Goal: Information Seeking & Learning: Learn about a topic

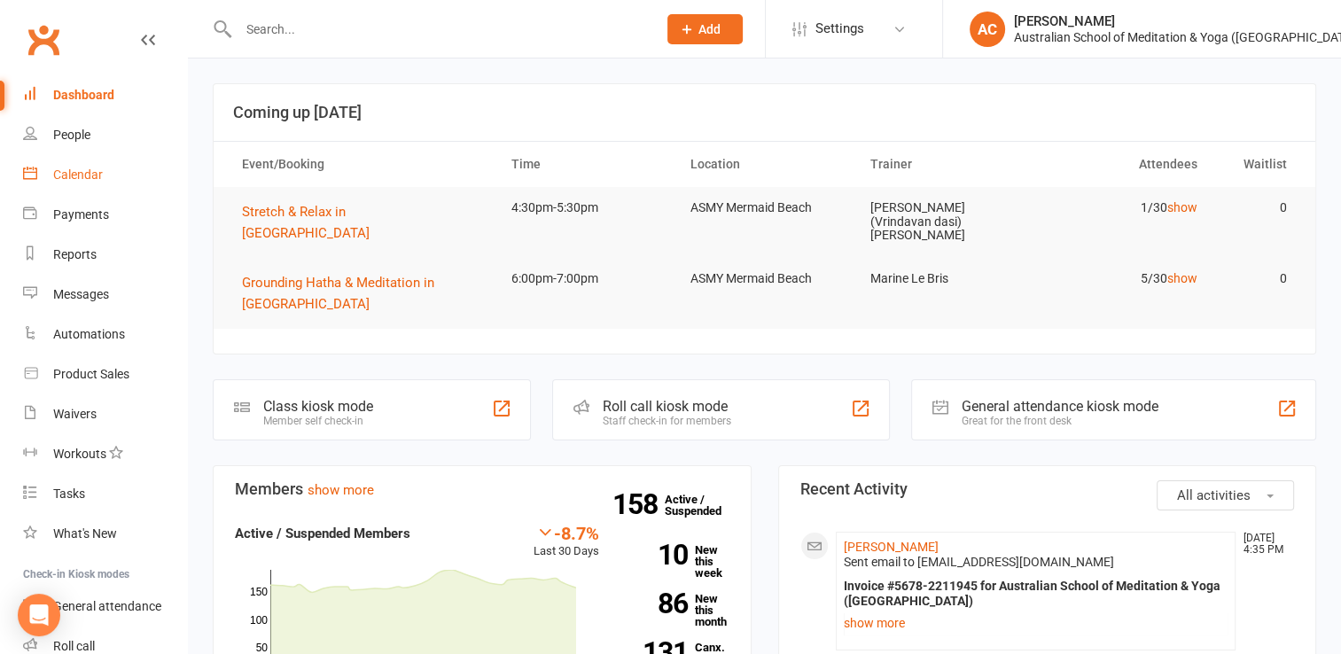
click at [82, 178] on div "Calendar" at bounding box center [78, 175] width 50 height 14
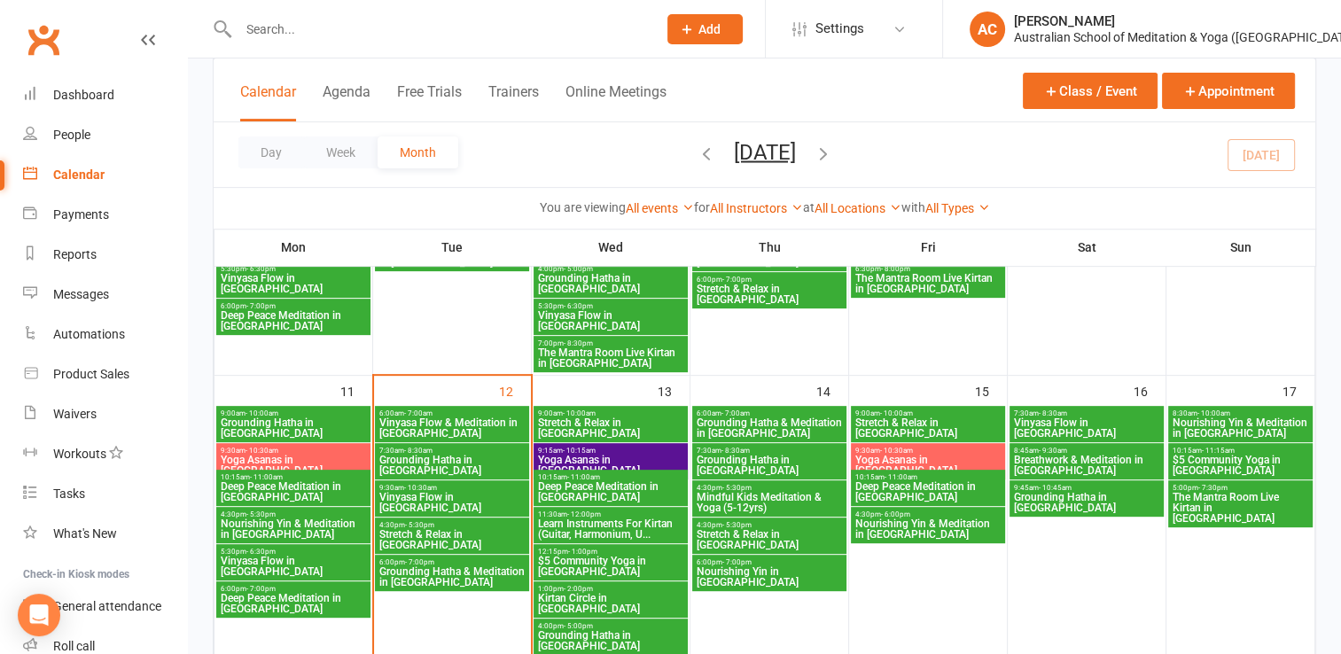
scroll to position [656, 0]
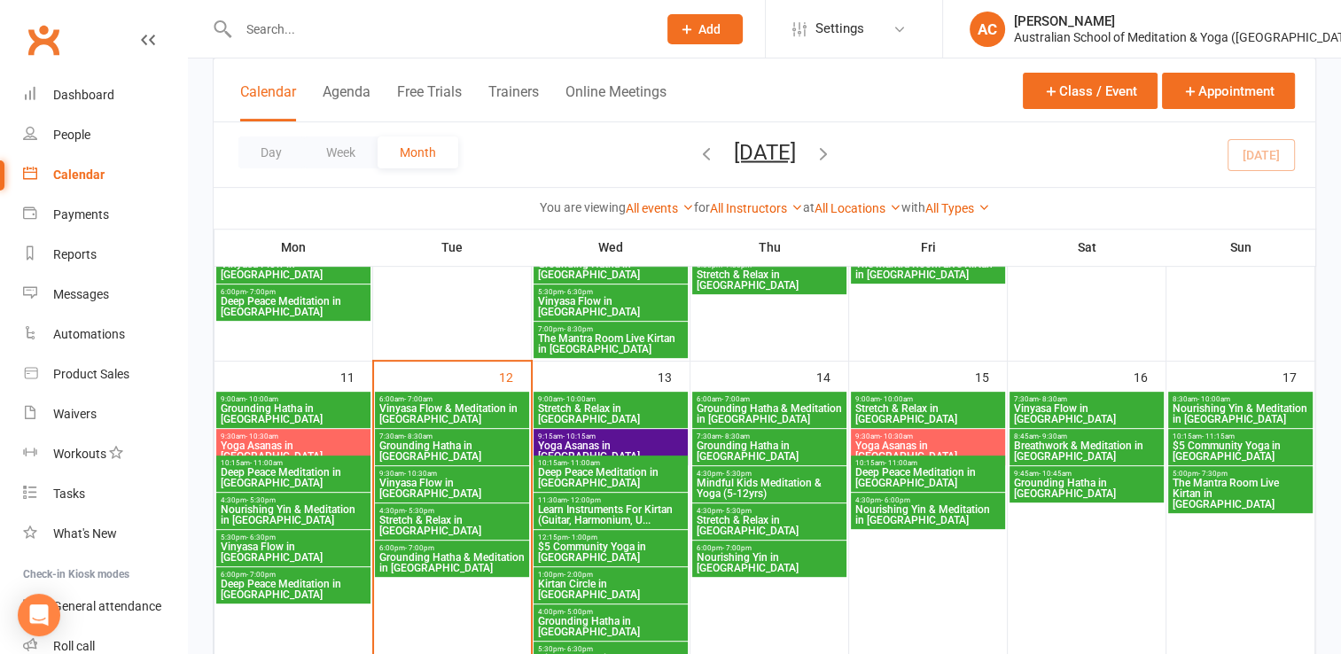
click at [939, 404] on span "Stretch & Relax in [GEOGRAPHIC_DATA]" at bounding box center [927, 413] width 147 height 21
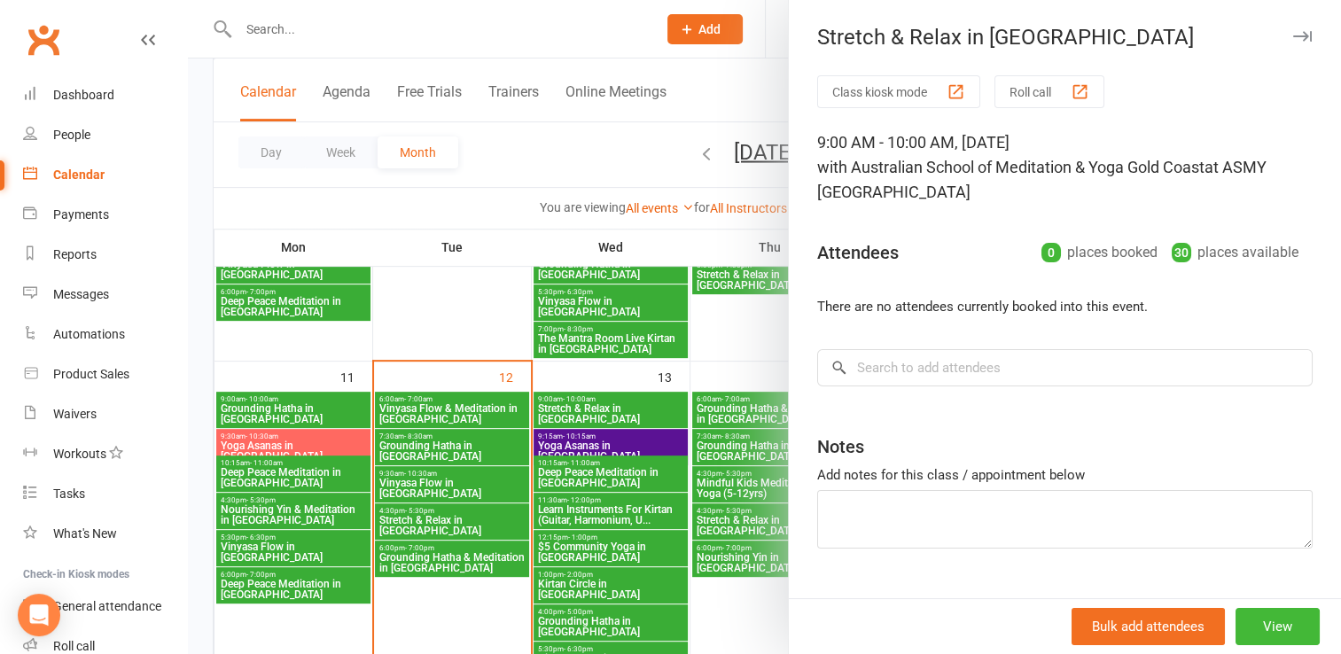
click at [1293, 31] on icon "button" at bounding box center [1302, 36] width 19 height 11
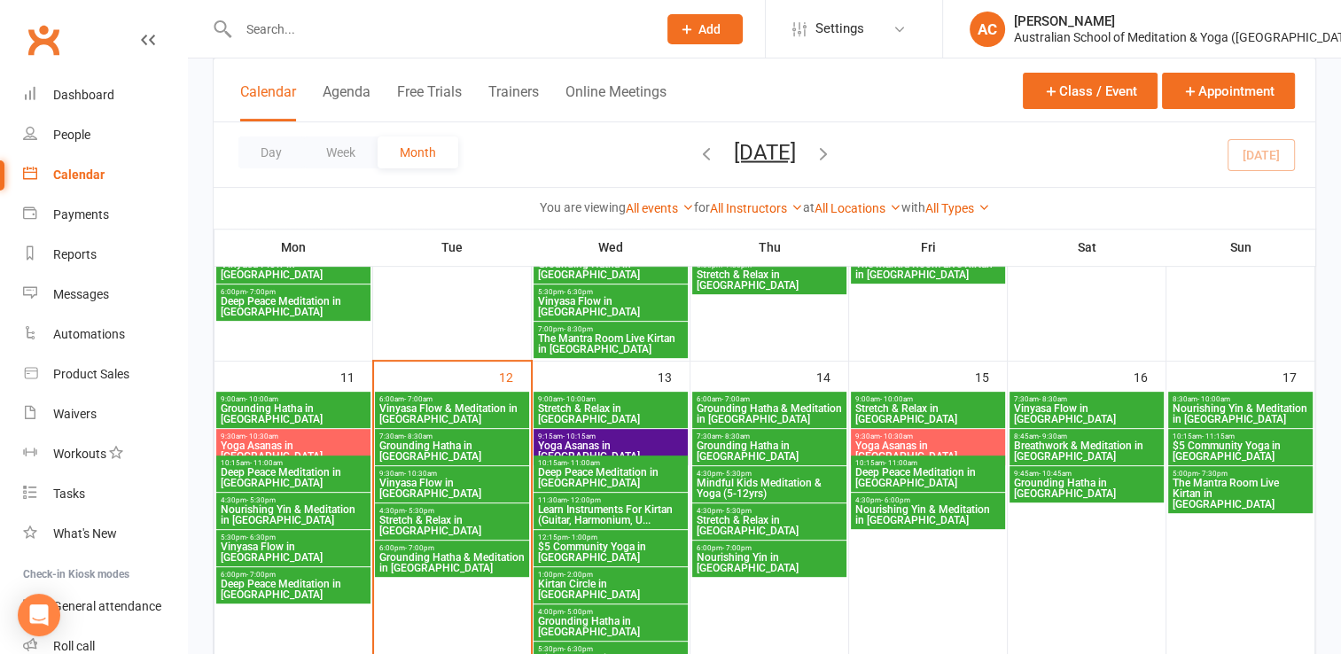
click at [917, 472] on span "Deep Peace Meditation in [GEOGRAPHIC_DATA]" at bounding box center [927, 477] width 147 height 21
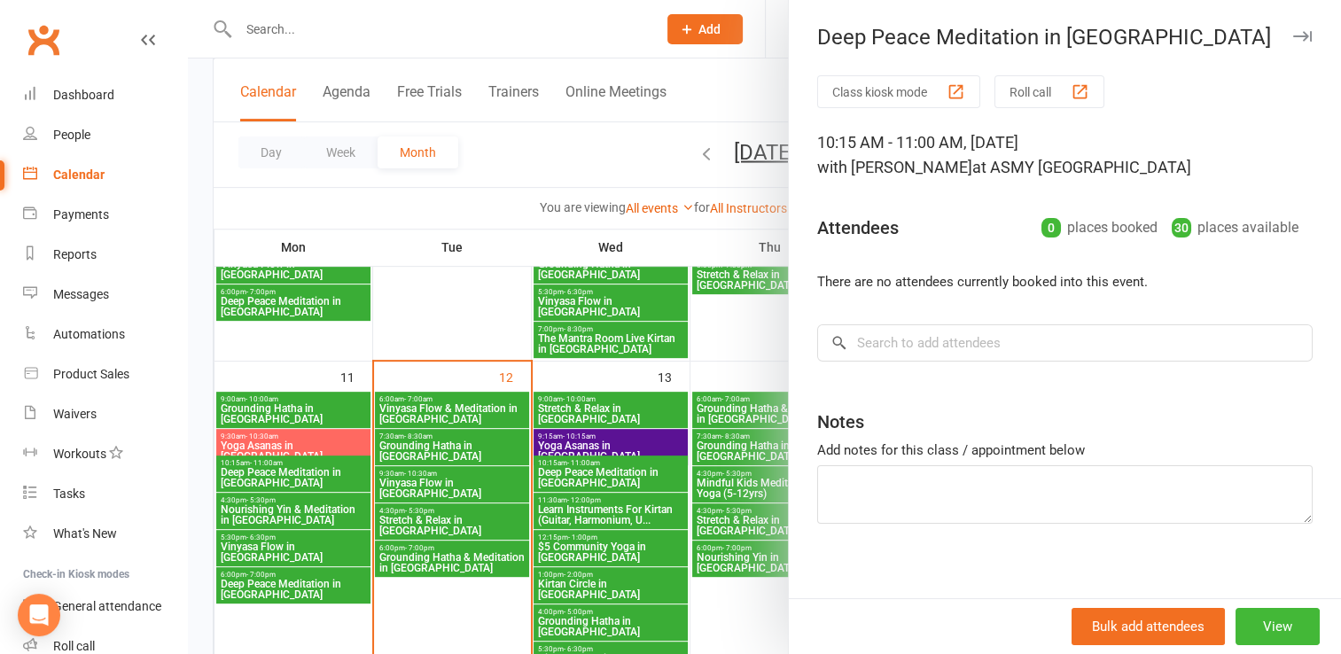
click at [1293, 35] on icon "button" at bounding box center [1302, 36] width 19 height 11
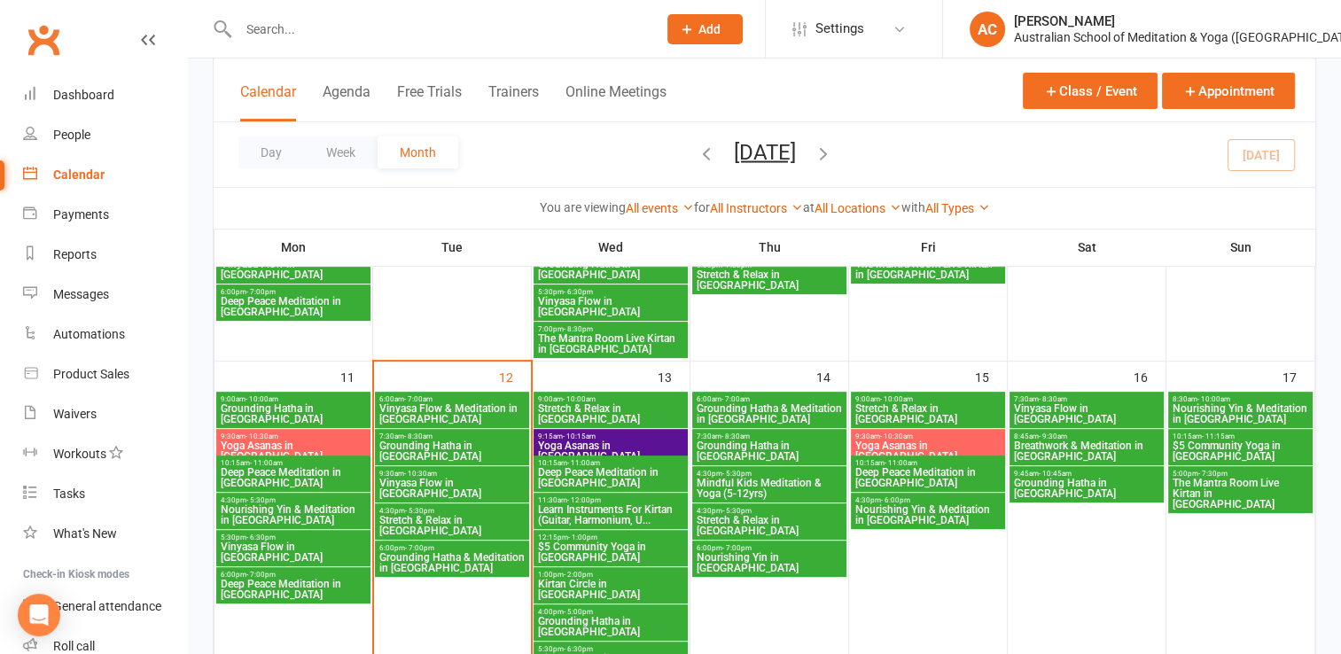
click at [941, 509] on span "Nourishing Yin & Meditation in [GEOGRAPHIC_DATA]" at bounding box center [927, 514] width 147 height 21
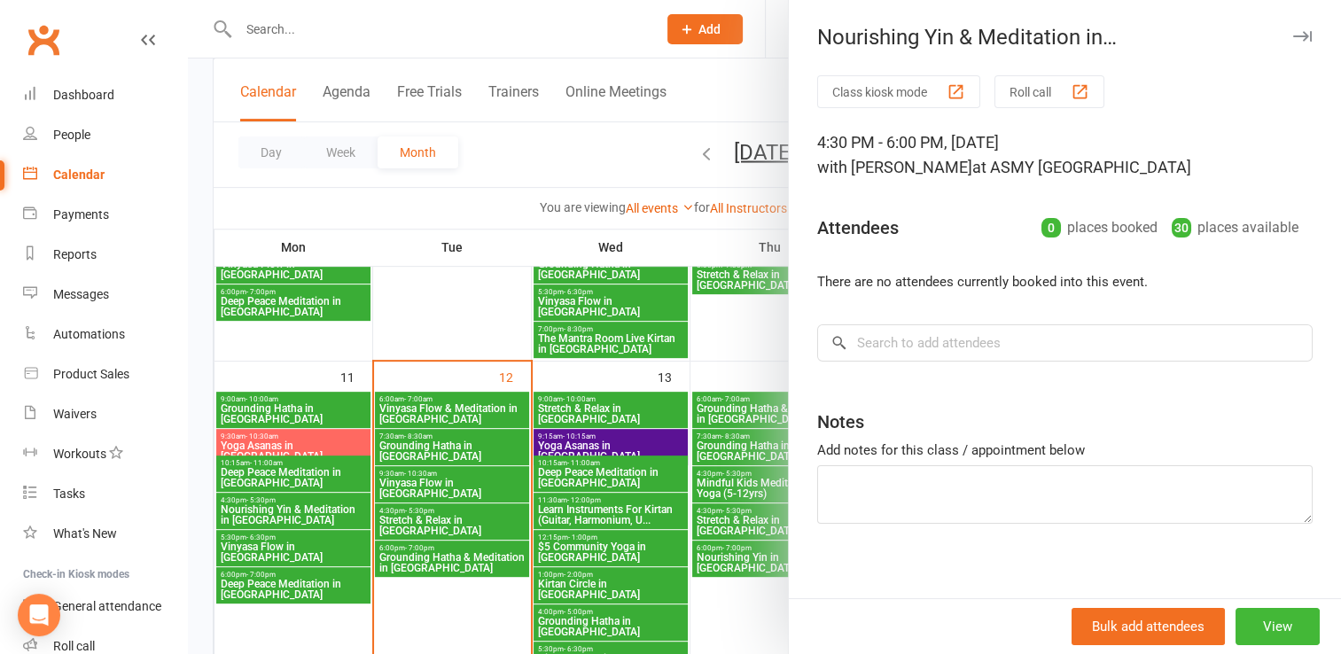
click at [1293, 35] on icon "button" at bounding box center [1302, 36] width 19 height 11
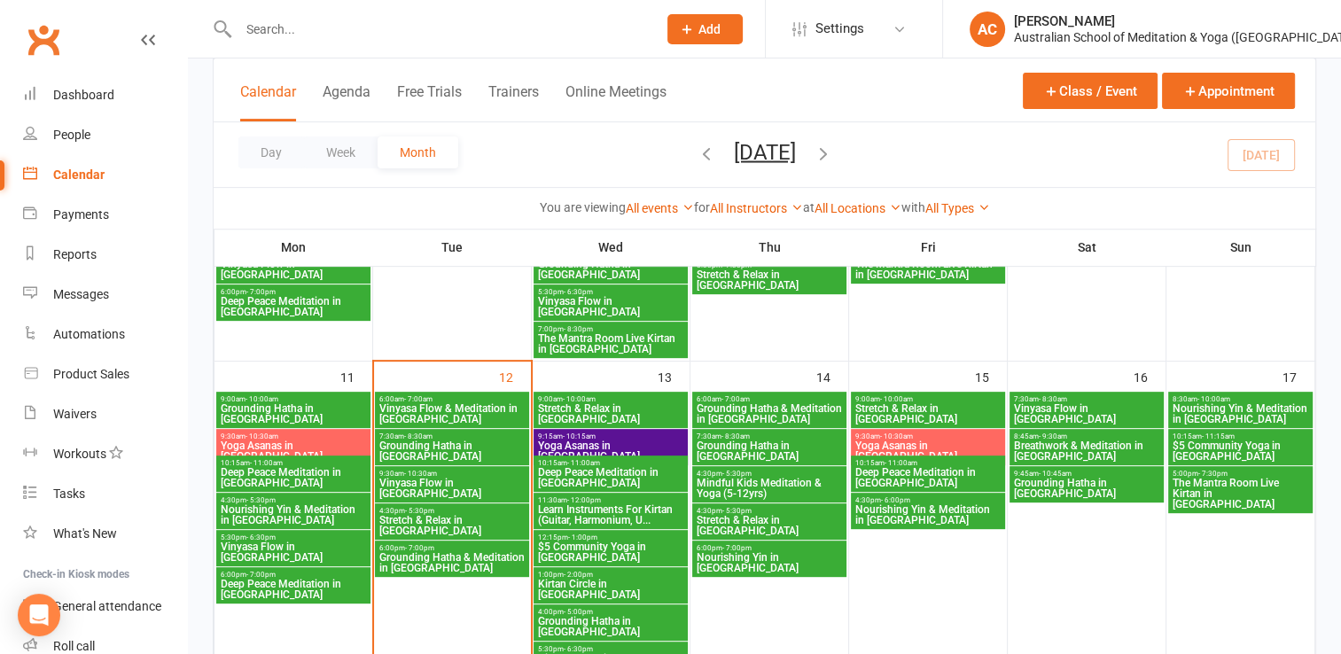
click at [1091, 403] on span "Vinyasa Flow in [GEOGRAPHIC_DATA]" at bounding box center [1086, 413] width 147 height 21
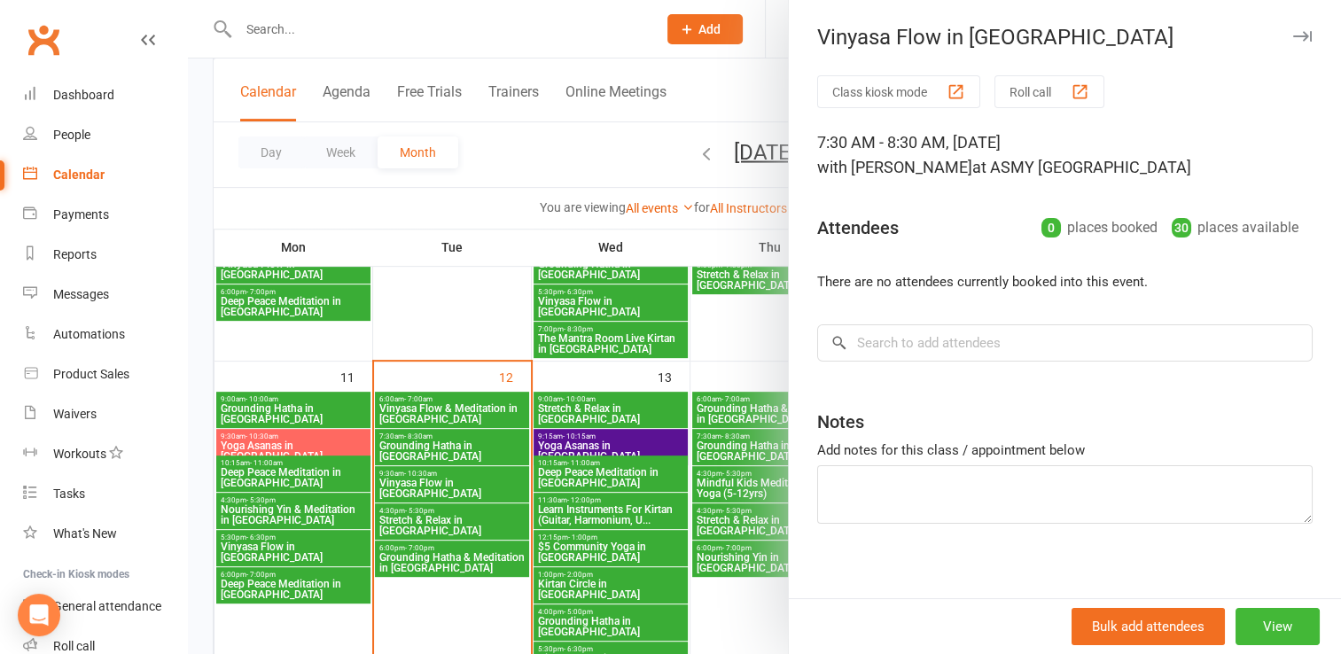
click at [1293, 35] on icon "button" at bounding box center [1302, 36] width 19 height 11
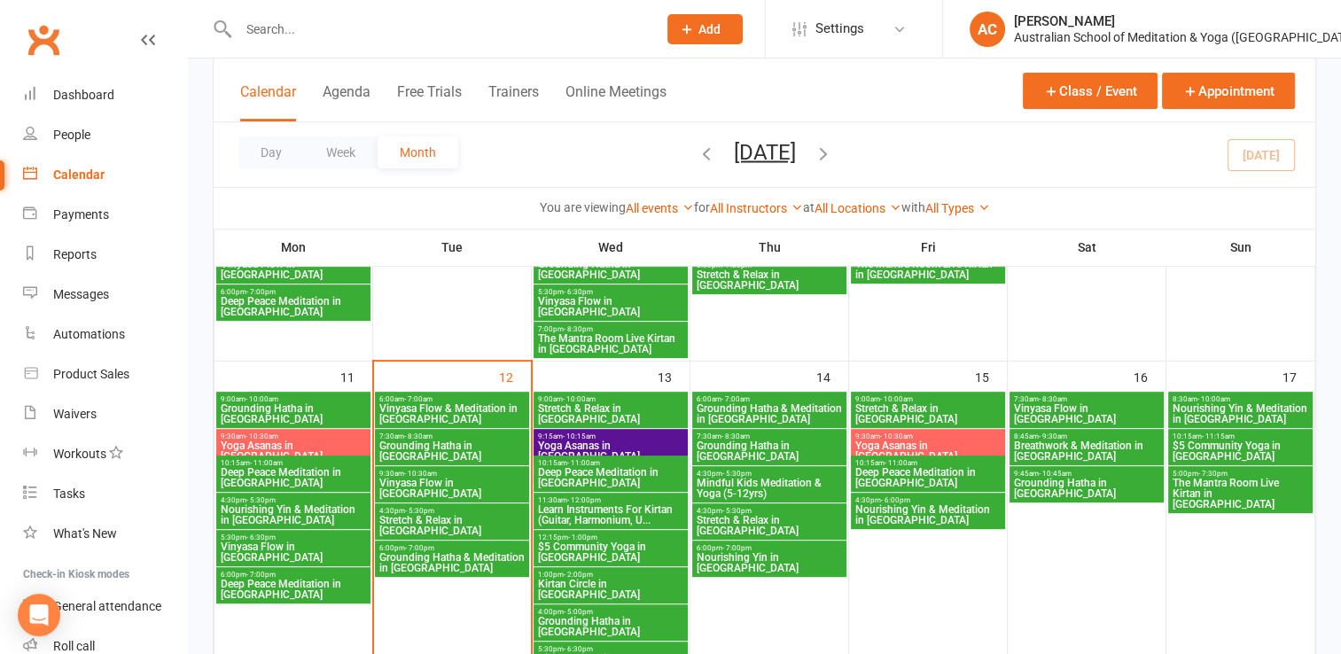
click at [1043, 433] on span "- 9:30am" at bounding box center [1053, 437] width 28 height 8
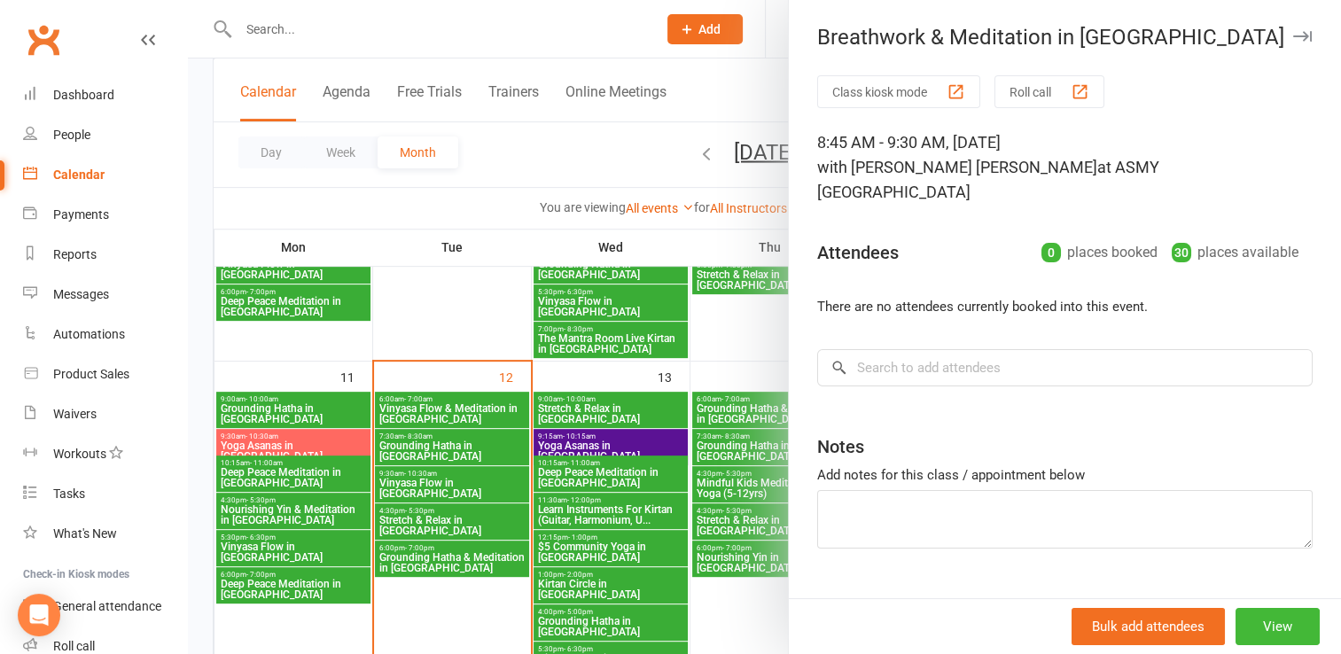
click at [1293, 37] on icon "button" at bounding box center [1302, 36] width 19 height 11
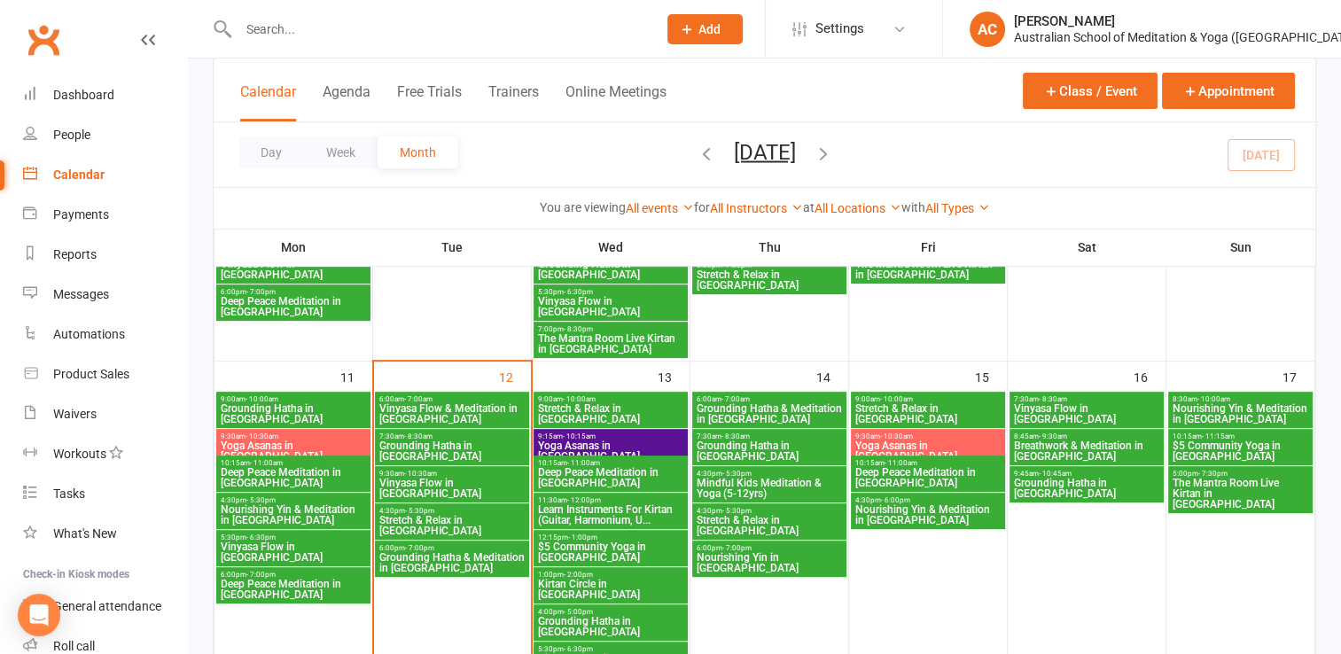
click at [1066, 479] on span "Grounding Hatha in [GEOGRAPHIC_DATA]" at bounding box center [1086, 488] width 147 height 21
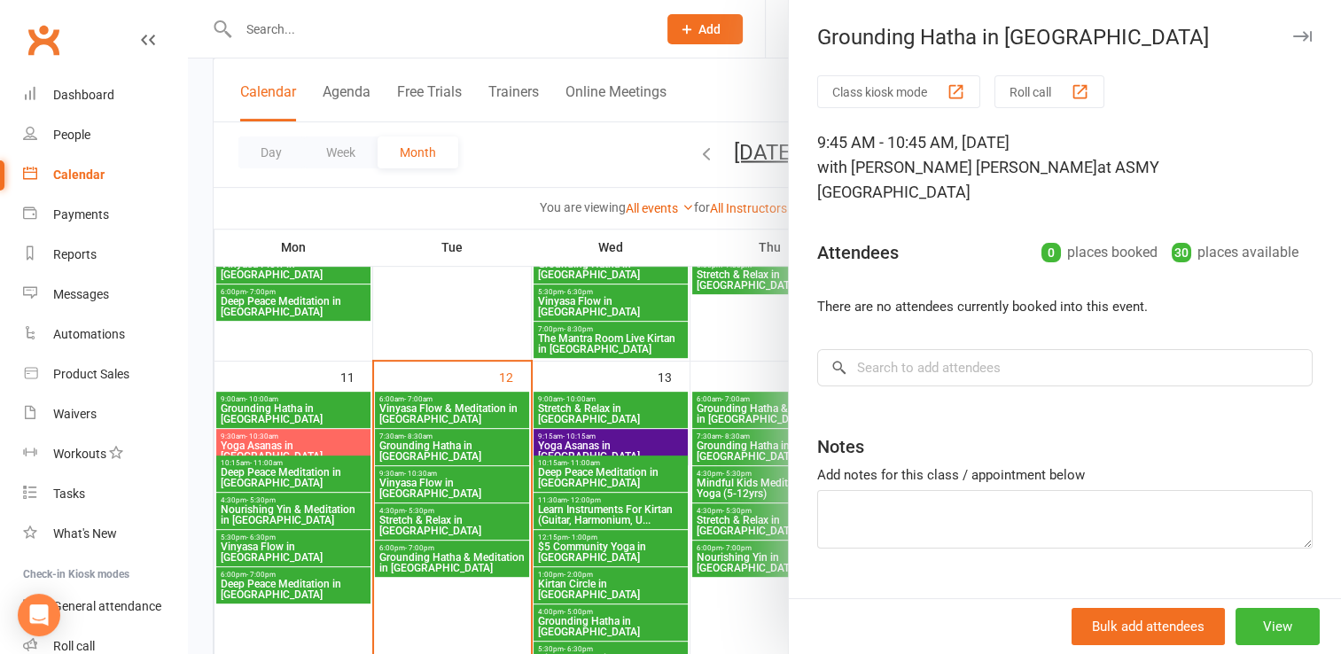
click at [1293, 34] on icon "button" at bounding box center [1302, 36] width 19 height 11
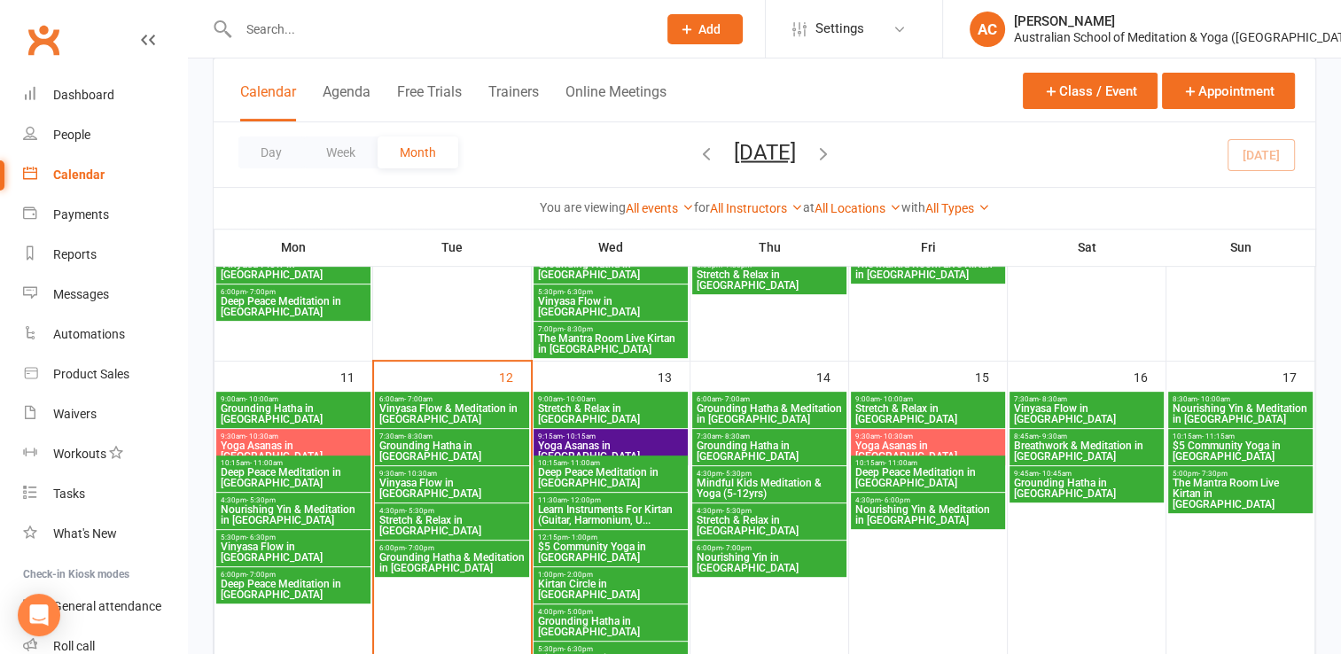
click at [1222, 405] on span "Nourishing Yin & Meditation in [GEOGRAPHIC_DATA]" at bounding box center [1241, 413] width 138 height 21
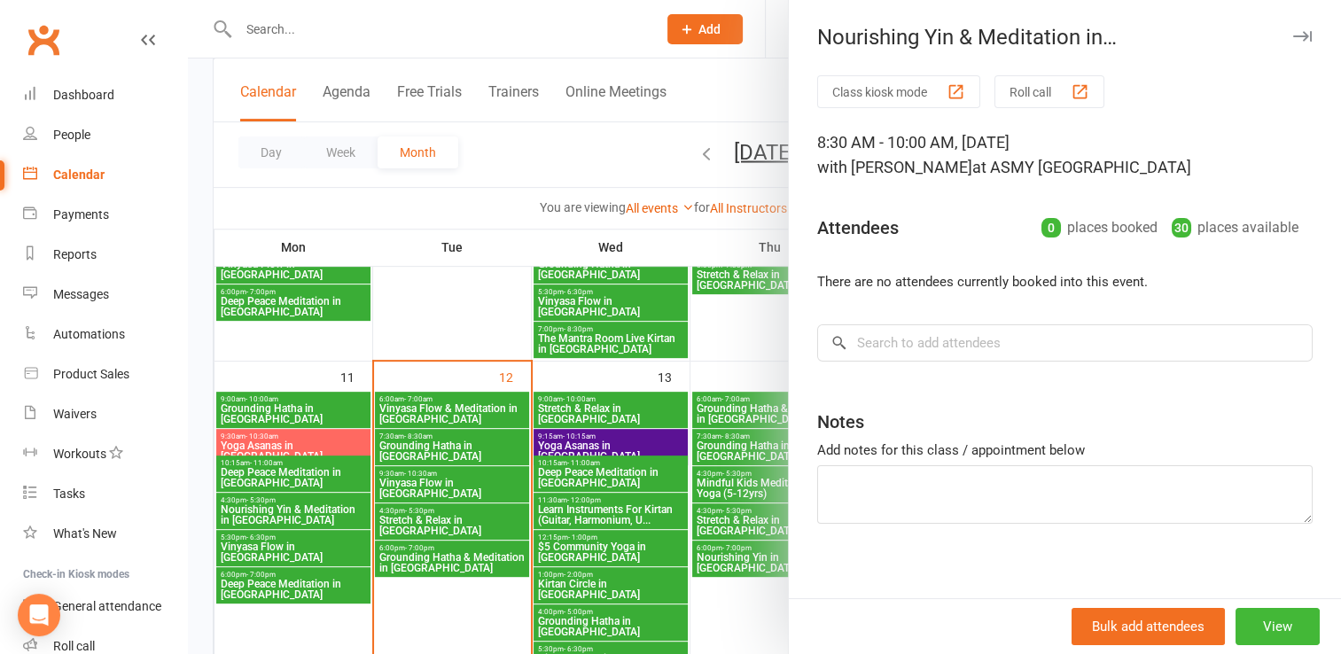
click at [1293, 40] on icon "button" at bounding box center [1302, 36] width 19 height 11
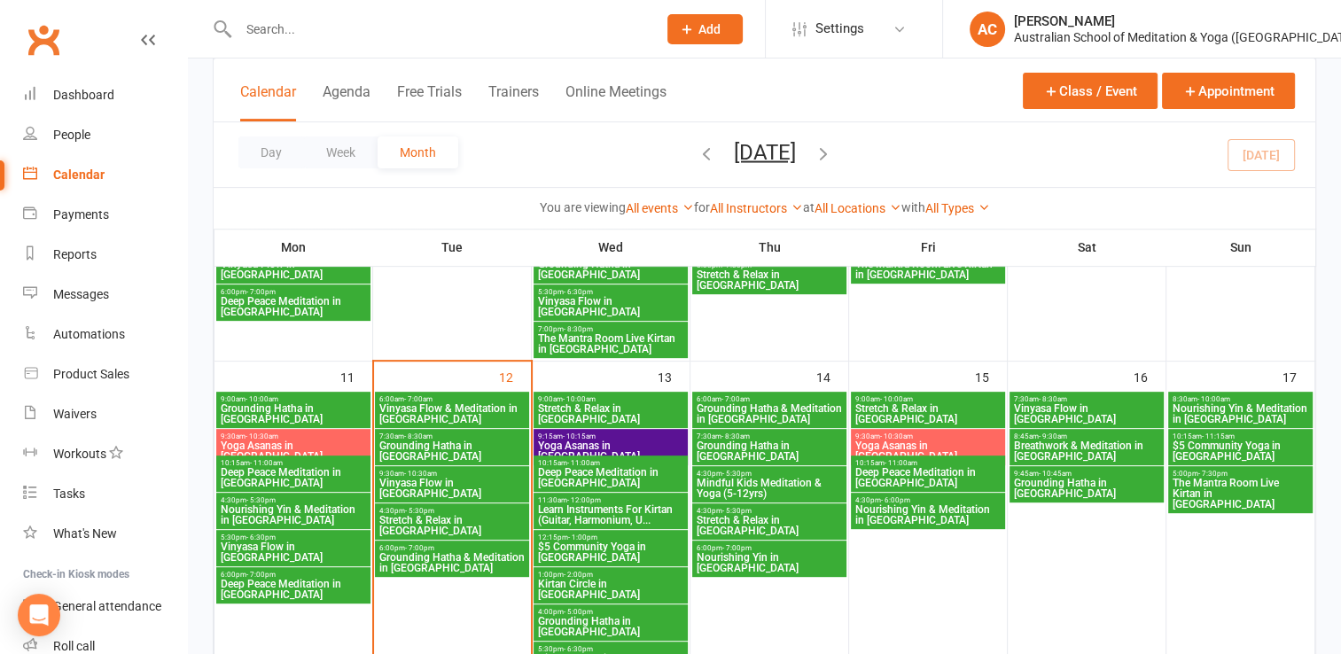
click at [1231, 441] on span "$5 Community Yoga in [GEOGRAPHIC_DATA]" at bounding box center [1241, 451] width 138 height 21
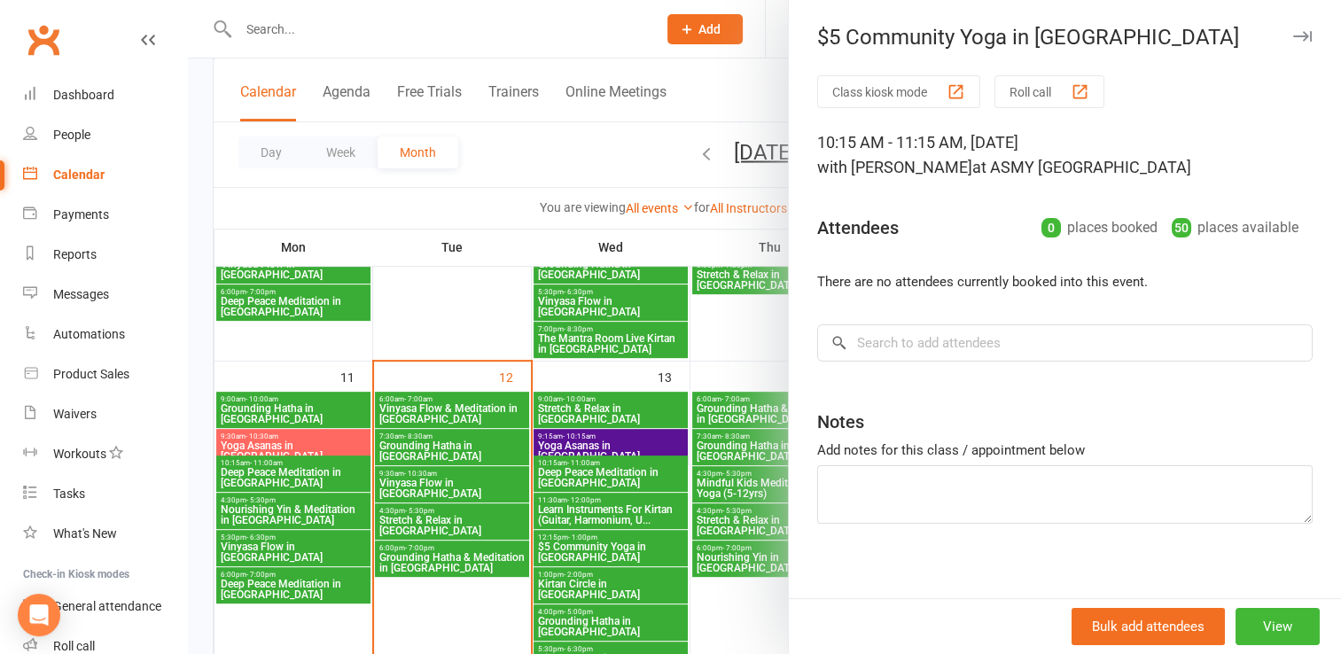
click at [1293, 41] on icon "button" at bounding box center [1302, 36] width 19 height 11
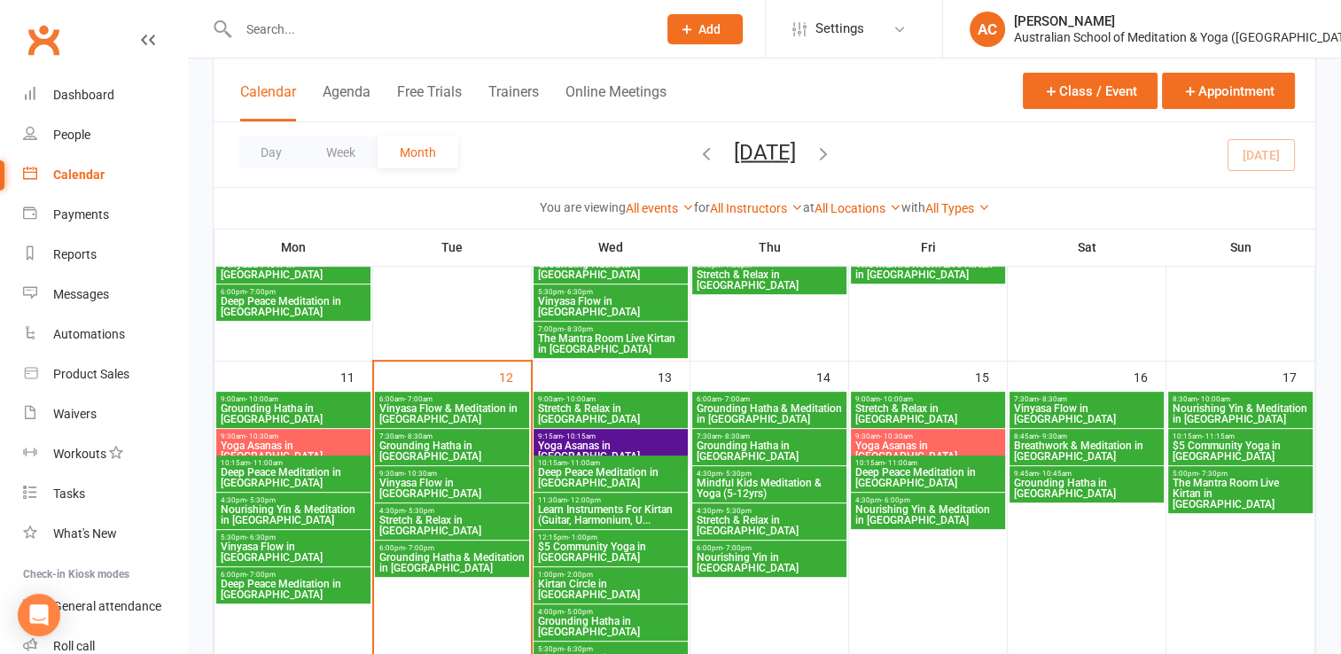
click at [1255, 478] on span "The Mantra Room Live Kirtan in [GEOGRAPHIC_DATA]" at bounding box center [1241, 494] width 138 height 32
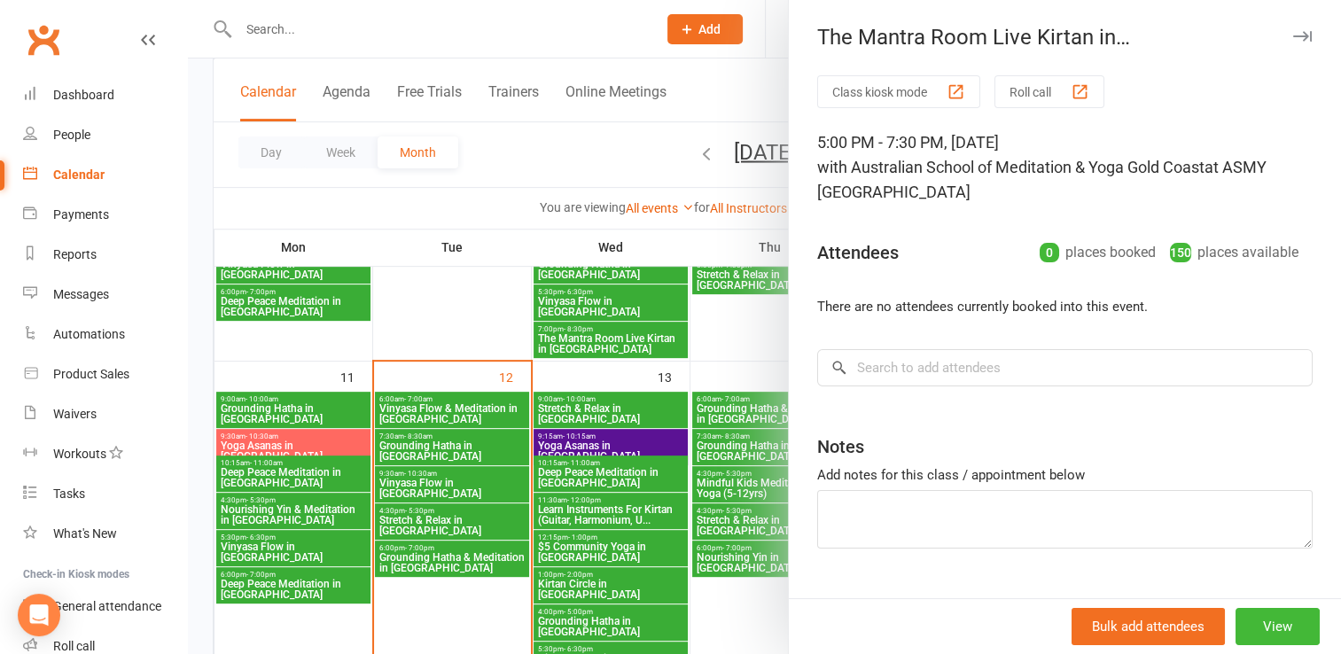
click at [1291, 42] on button "button" at bounding box center [1301, 36] width 21 height 21
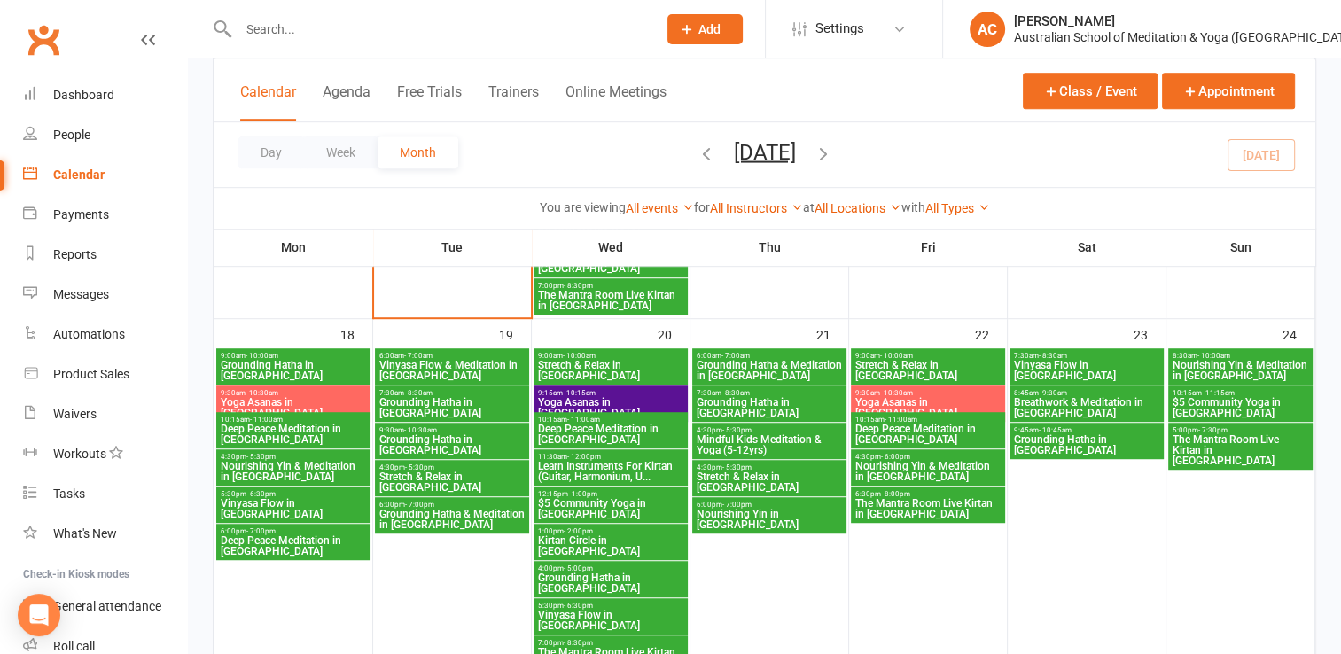
scroll to position [1063, 0]
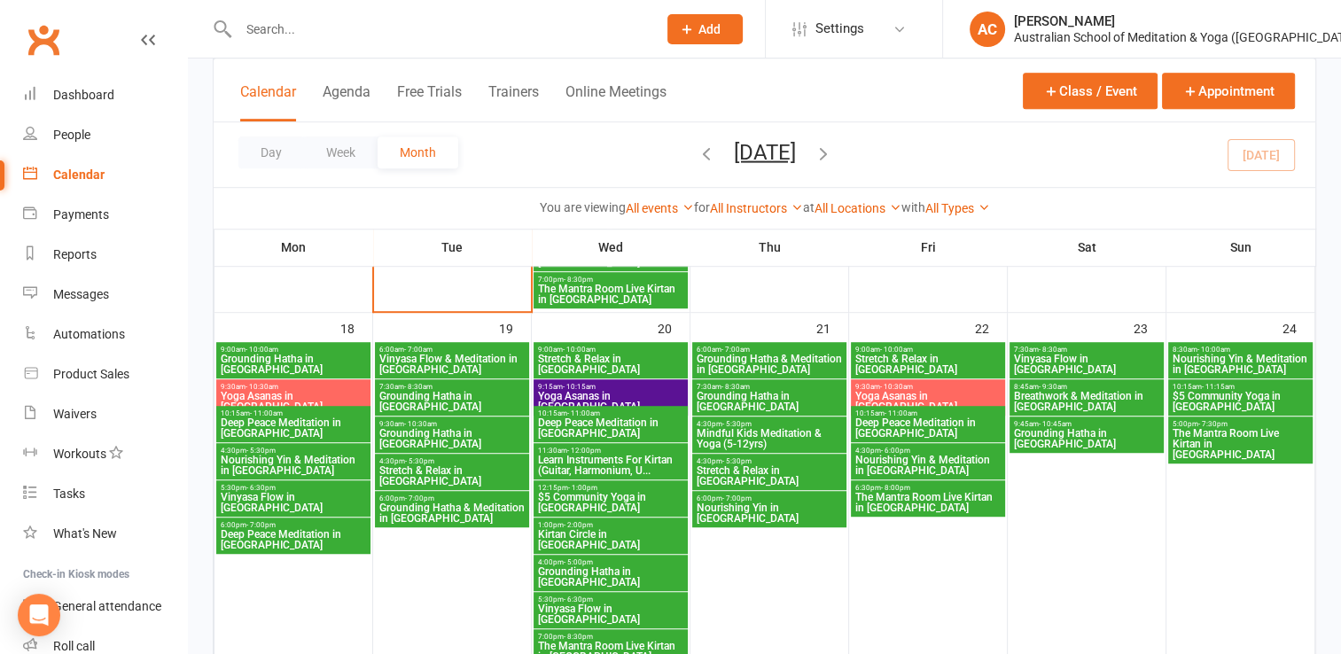
click at [300, 349] on span "9:00am - 10:00am" at bounding box center [293, 350] width 147 height 8
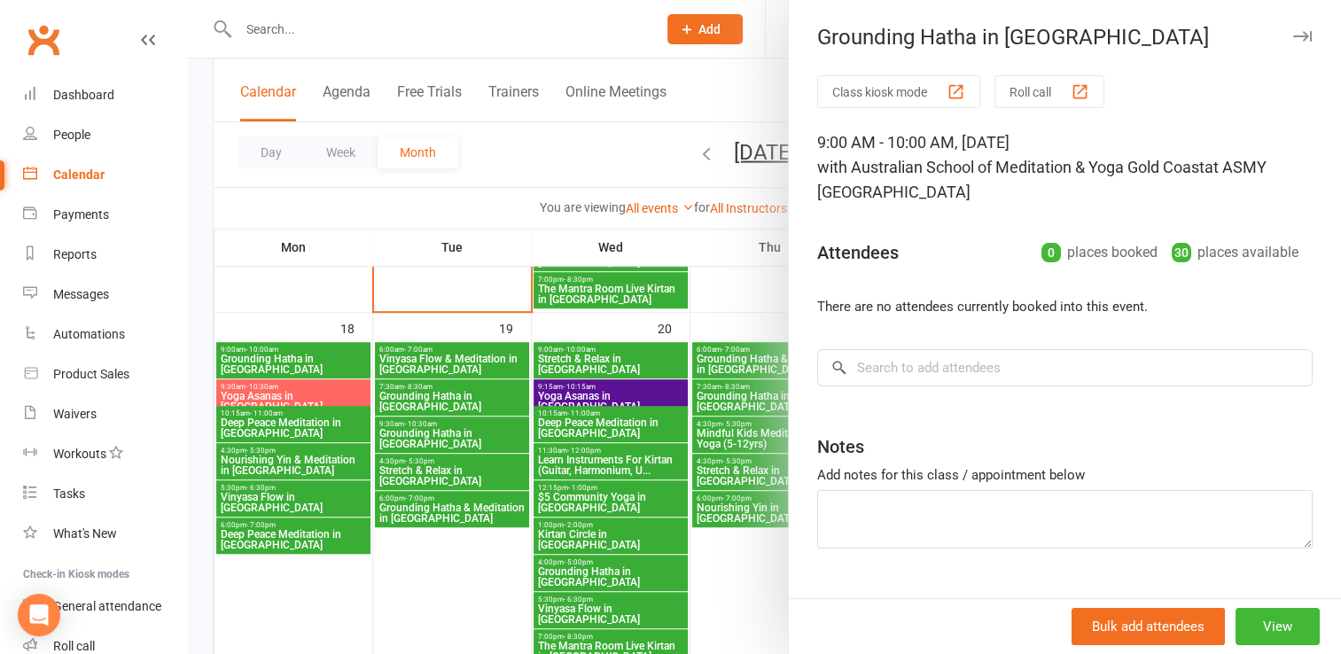
click at [1291, 28] on button "button" at bounding box center [1301, 36] width 21 height 21
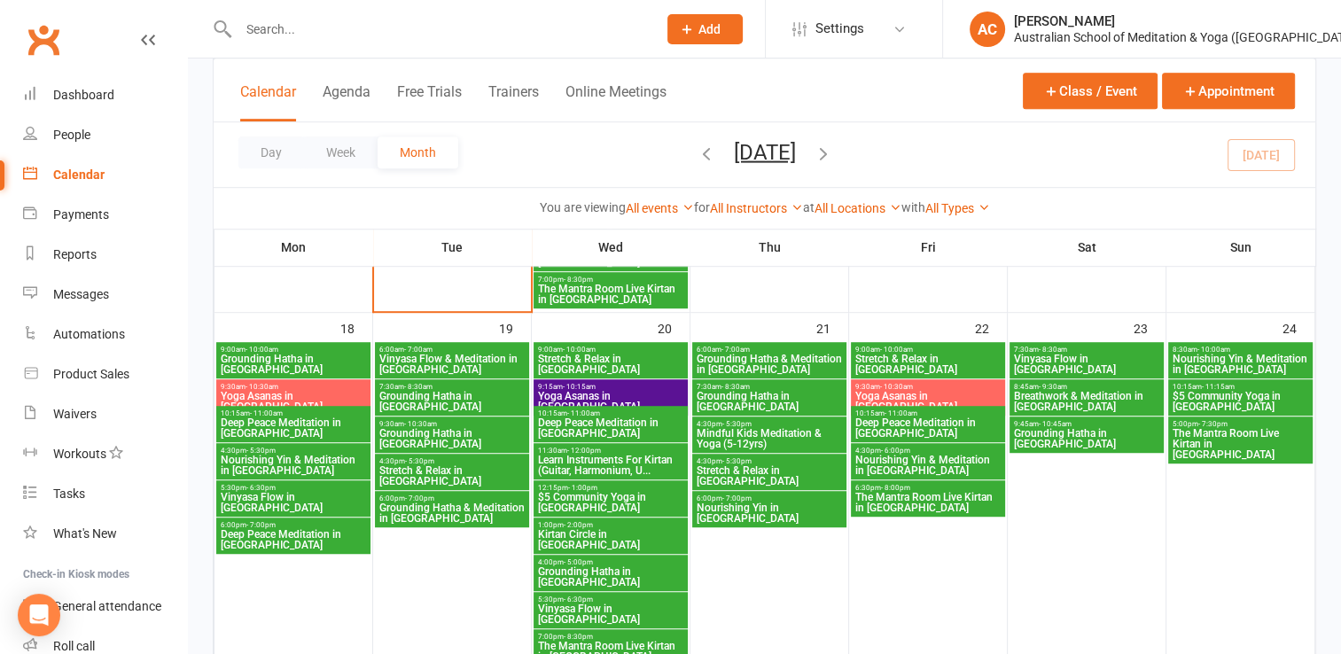
click at [288, 417] on span "Deep Peace Meditation in [GEOGRAPHIC_DATA]" at bounding box center [293, 427] width 147 height 21
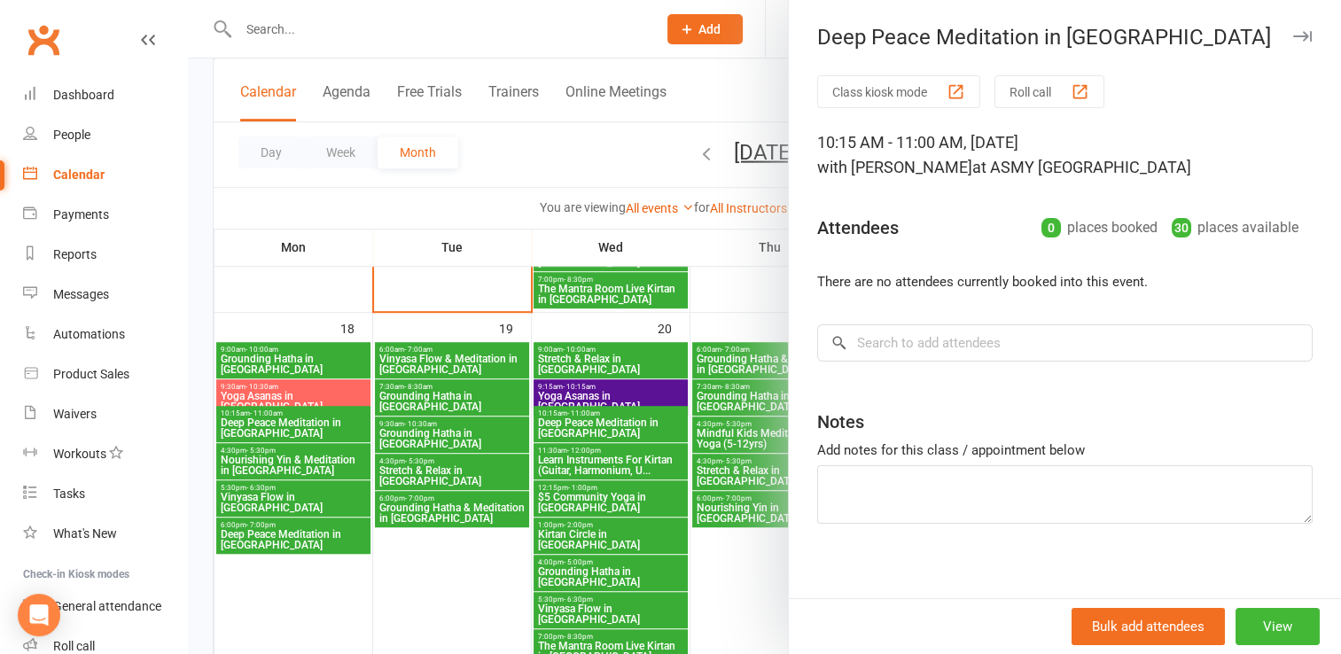
click at [291, 467] on div at bounding box center [764, 327] width 1153 height 654
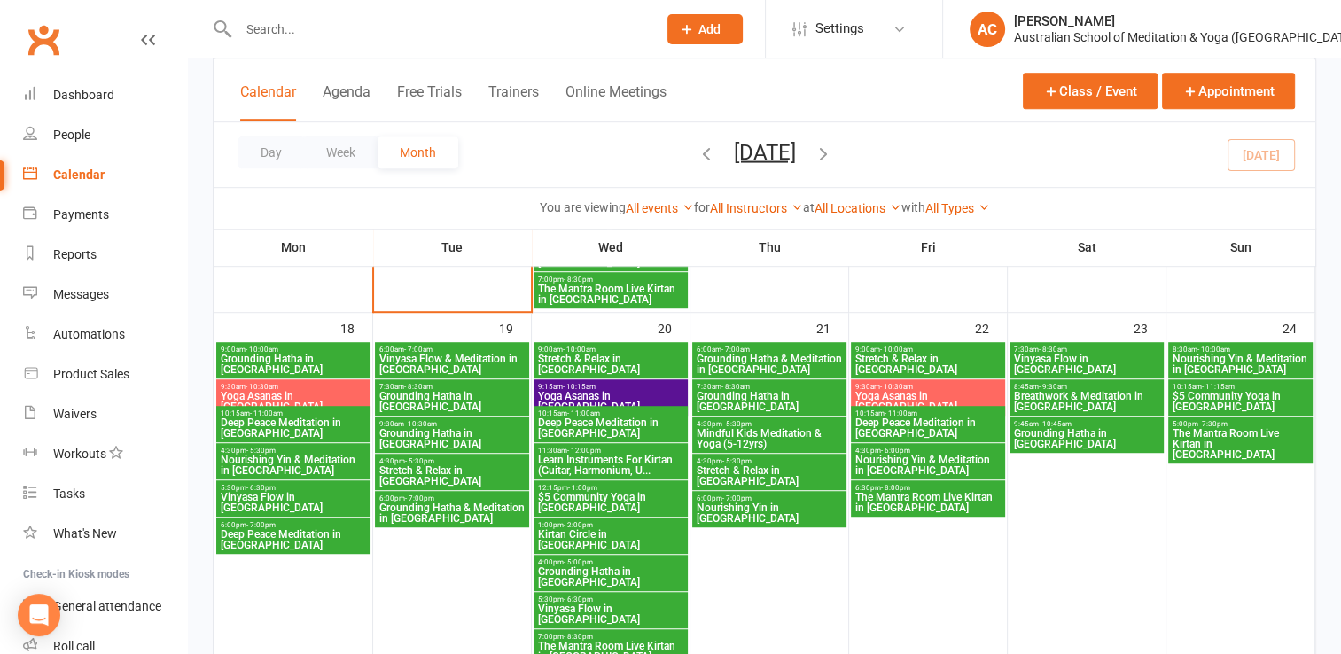
click at [308, 462] on span "Nourishing Yin & Meditation in [GEOGRAPHIC_DATA]" at bounding box center [293, 465] width 147 height 21
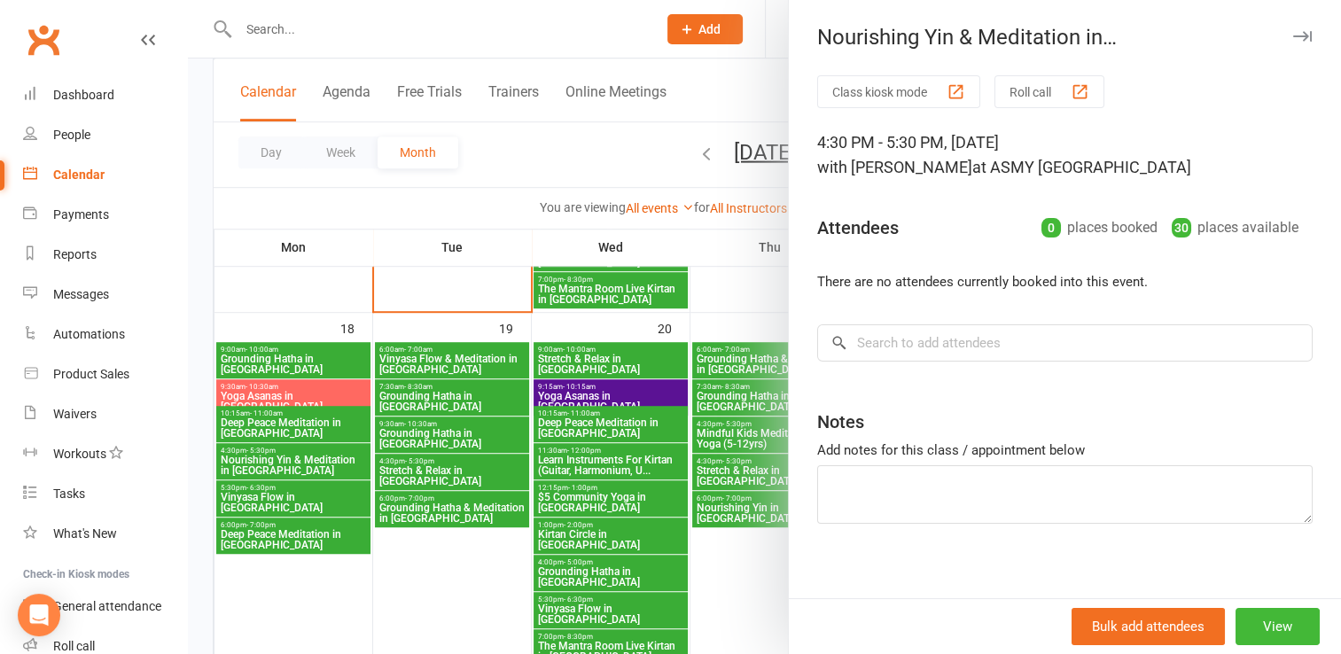
click at [1293, 40] on icon "button" at bounding box center [1302, 36] width 19 height 11
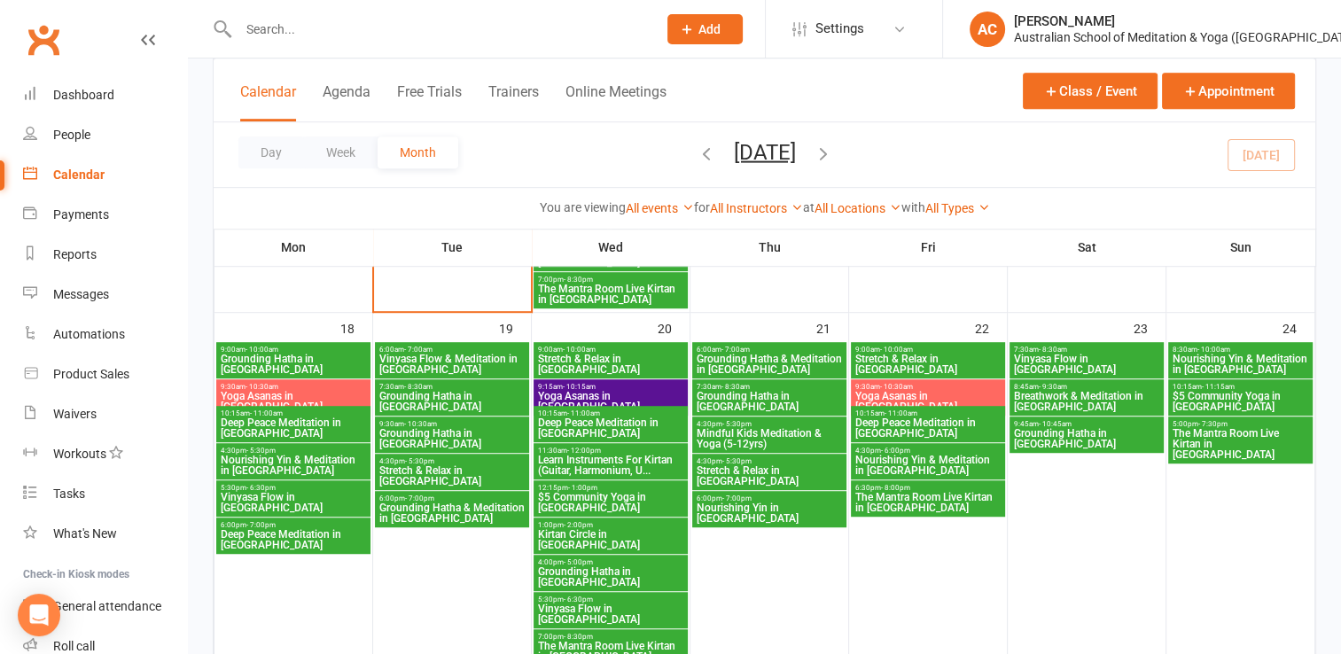
click at [258, 495] on span "Vinyasa Flow in [GEOGRAPHIC_DATA]" at bounding box center [293, 502] width 147 height 21
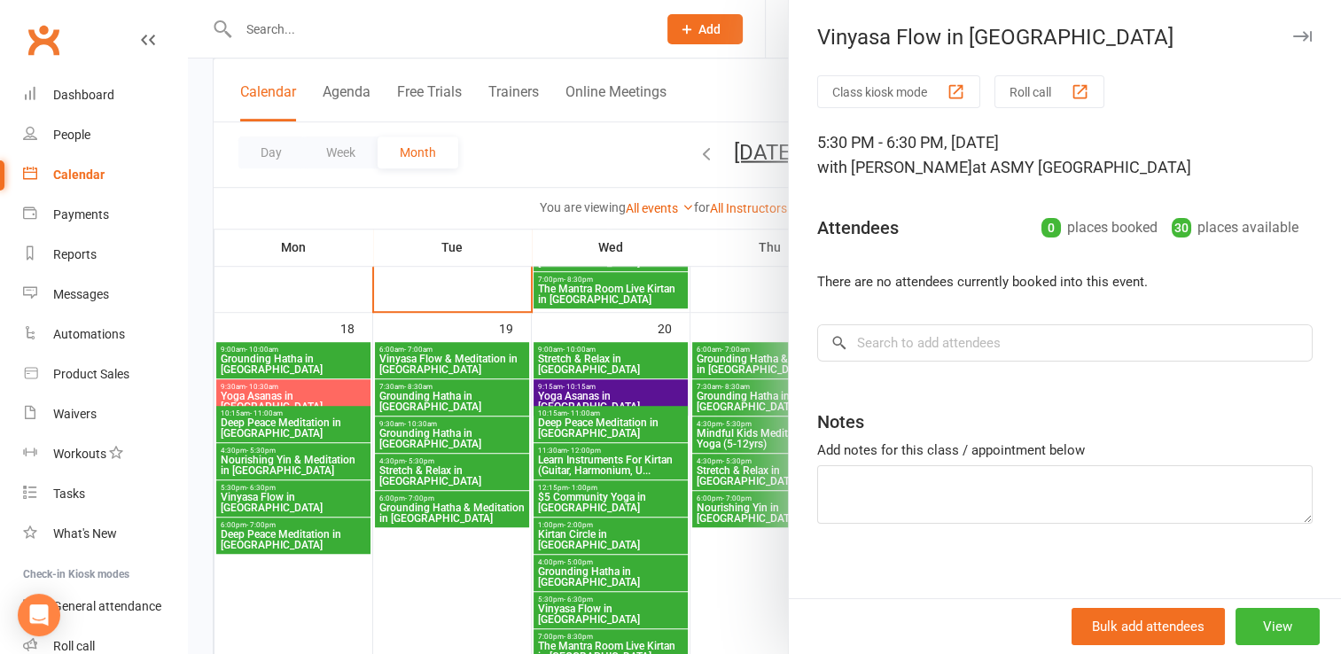
click at [1293, 37] on icon "button" at bounding box center [1302, 36] width 19 height 11
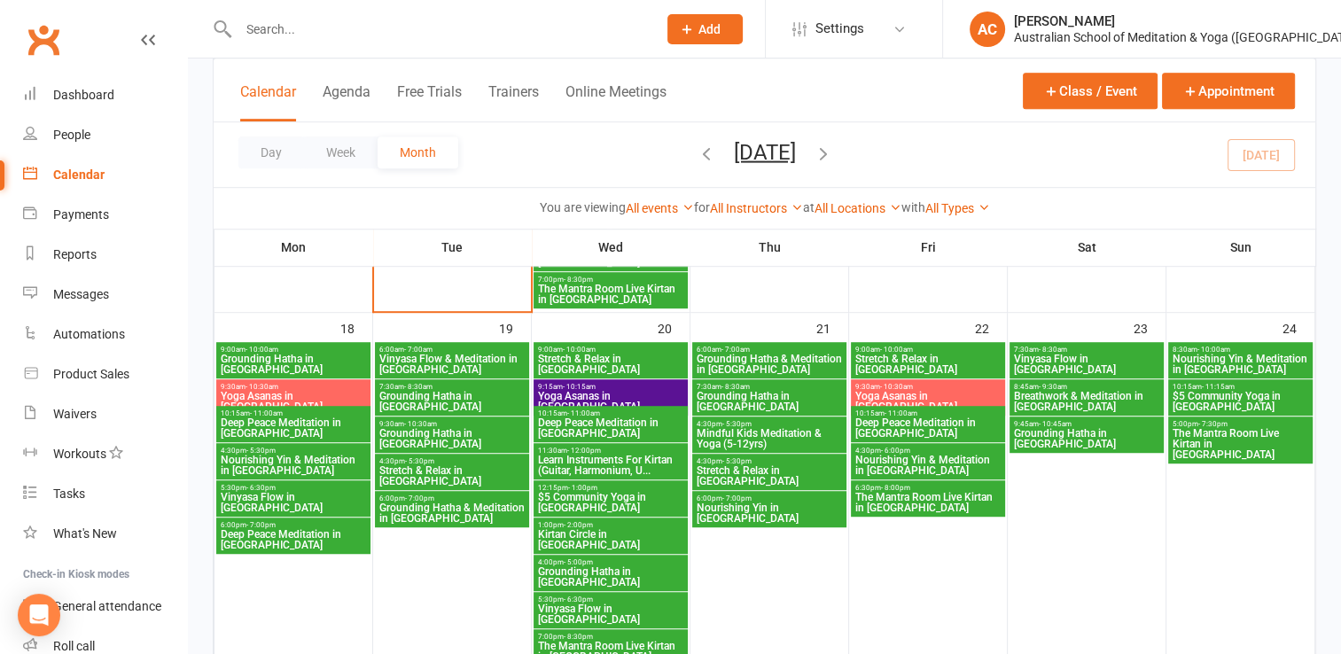
click at [286, 527] on span "6:00pm - 7:00pm" at bounding box center [293, 525] width 147 height 8
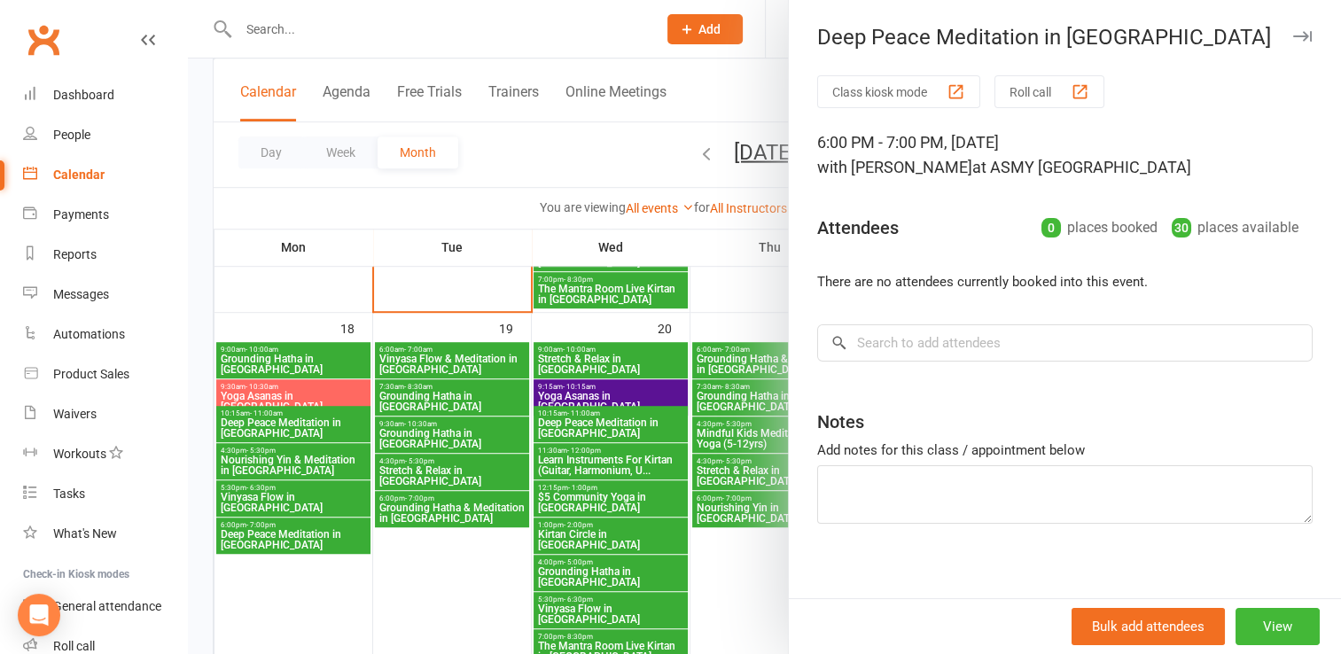
click at [1293, 39] on icon "button" at bounding box center [1302, 36] width 19 height 11
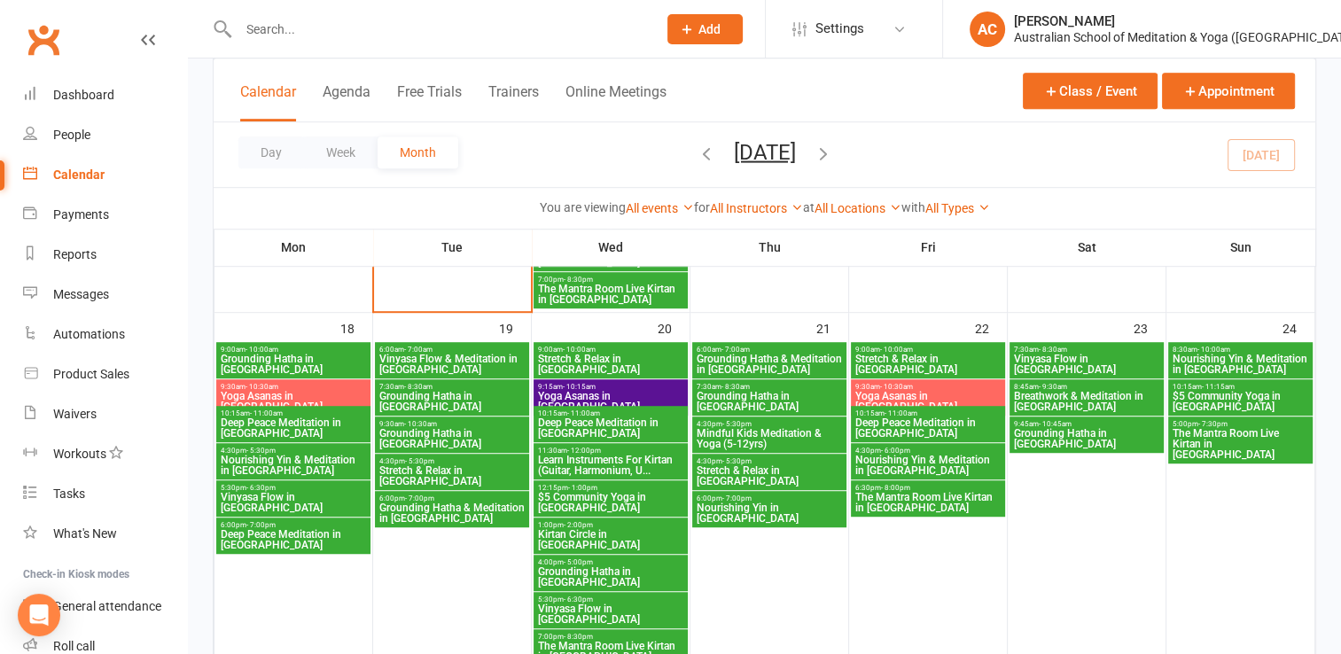
click at [436, 361] on span "Vinyasa Flow & Meditation in [GEOGRAPHIC_DATA]" at bounding box center [451, 364] width 147 height 21
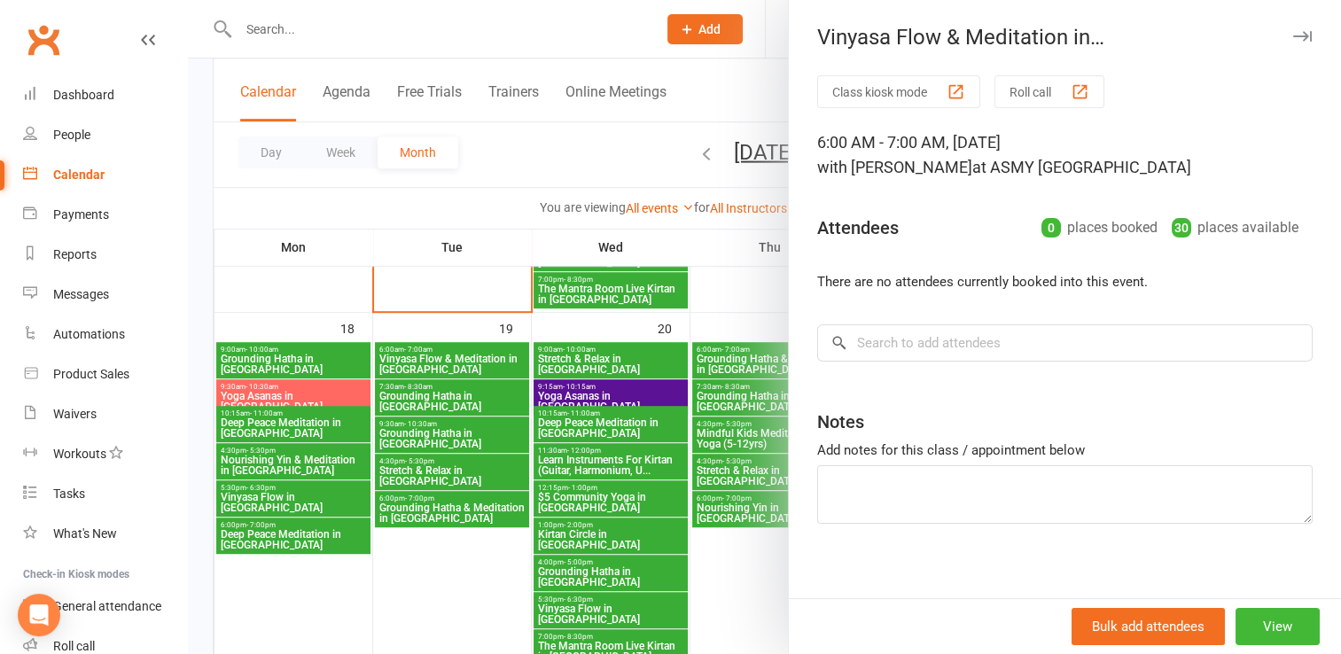
click at [1293, 31] on icon "button" at bounding box center [1302, 36] width 19 height 11
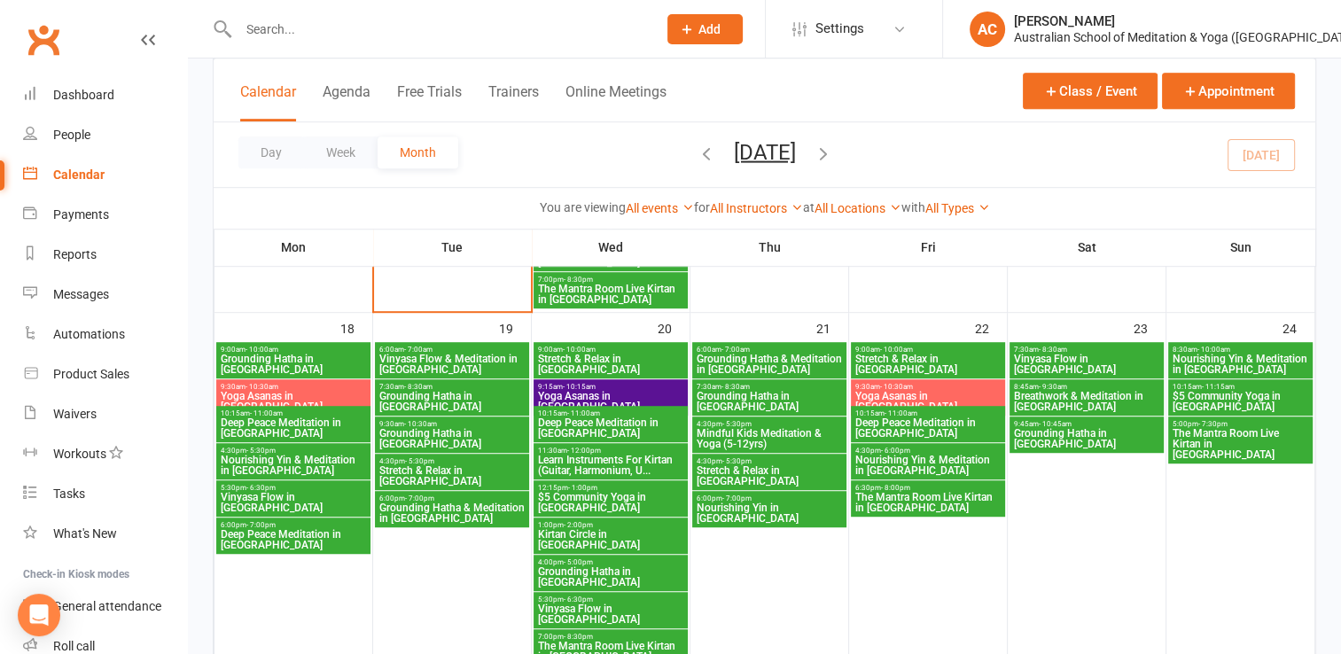
click at [460, 391] on span "Grounding Hatha in [GEOGRAPHIC_DATA]" at bounding box center [451, 401] width 147 height 21
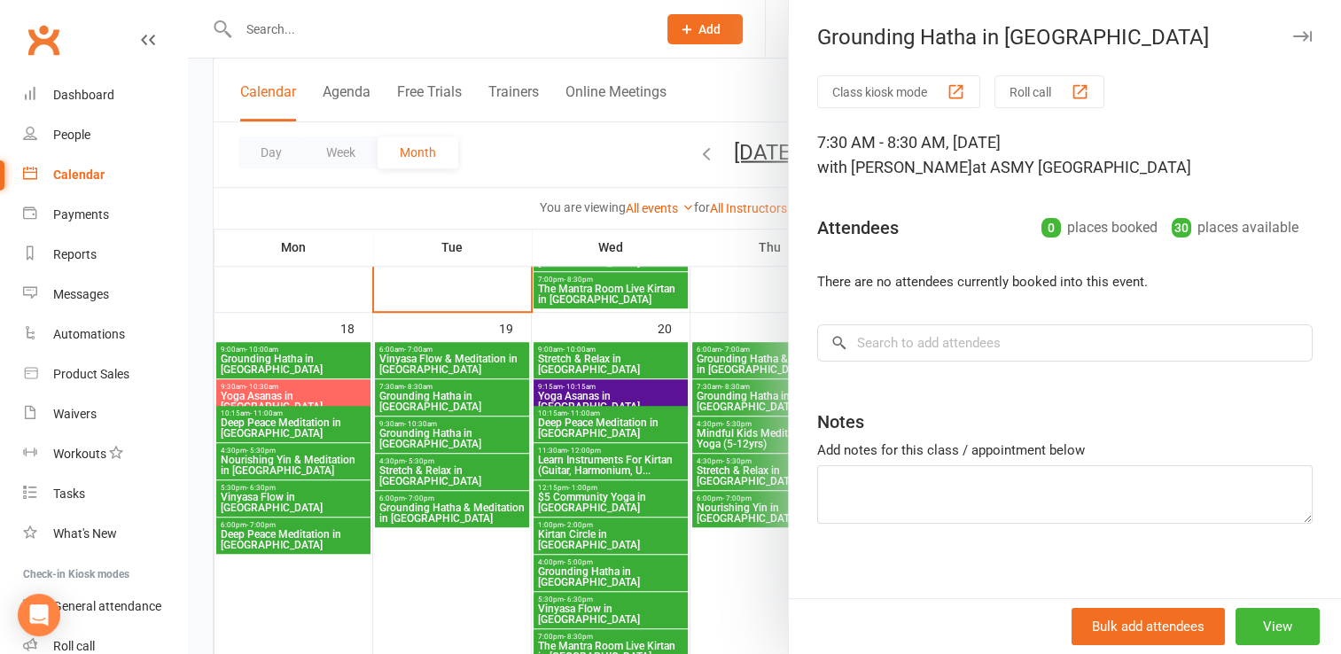
click at [1291, 30] on button "button" at bounding box center [1301, 36] width 21 height 21
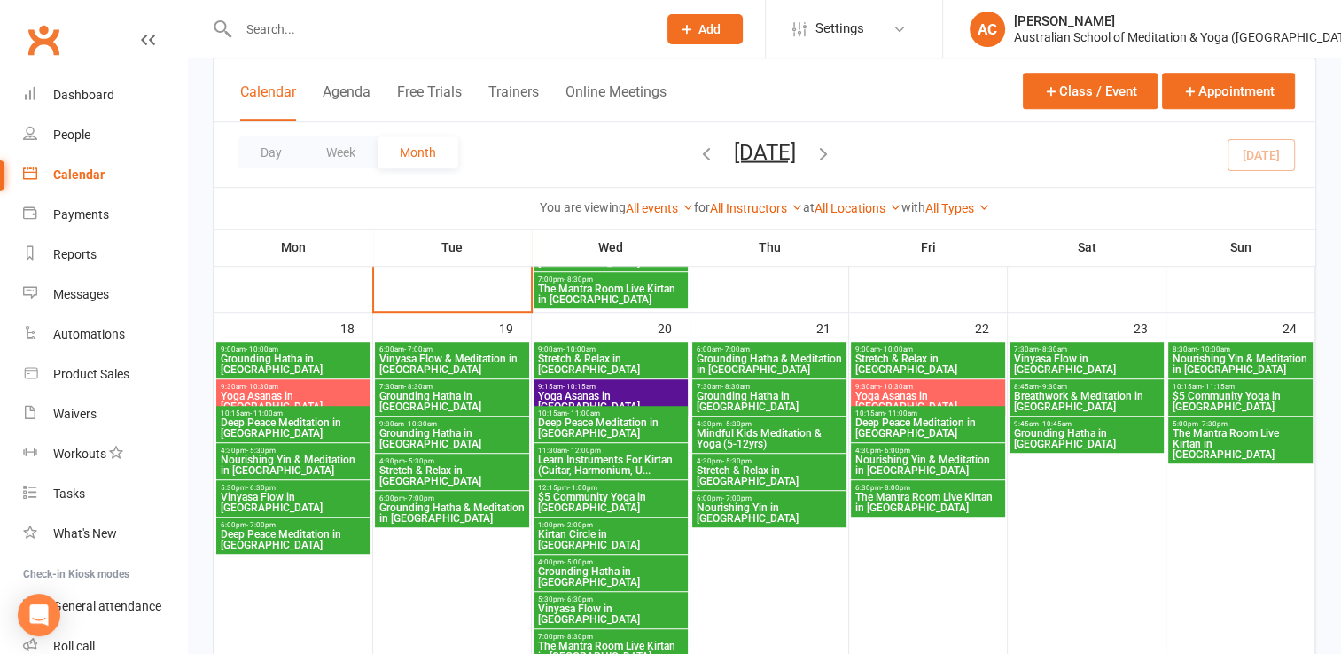
click at [443, 430] on span "Grounding Hatha in [GEOGRAPHIC_DATA]" at bounding box center [451, 438] width 147 height 21
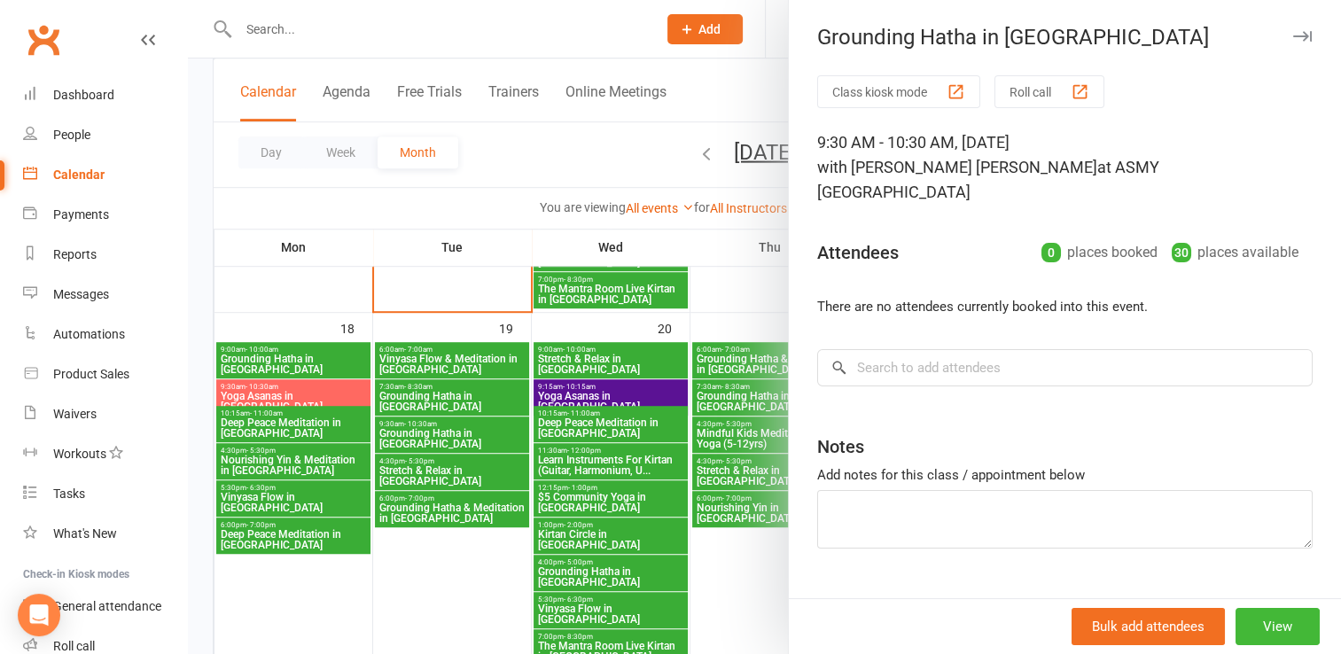
click at [1293, 36] on icon "button" at bounding box center [1302, 36] width 19 height 11
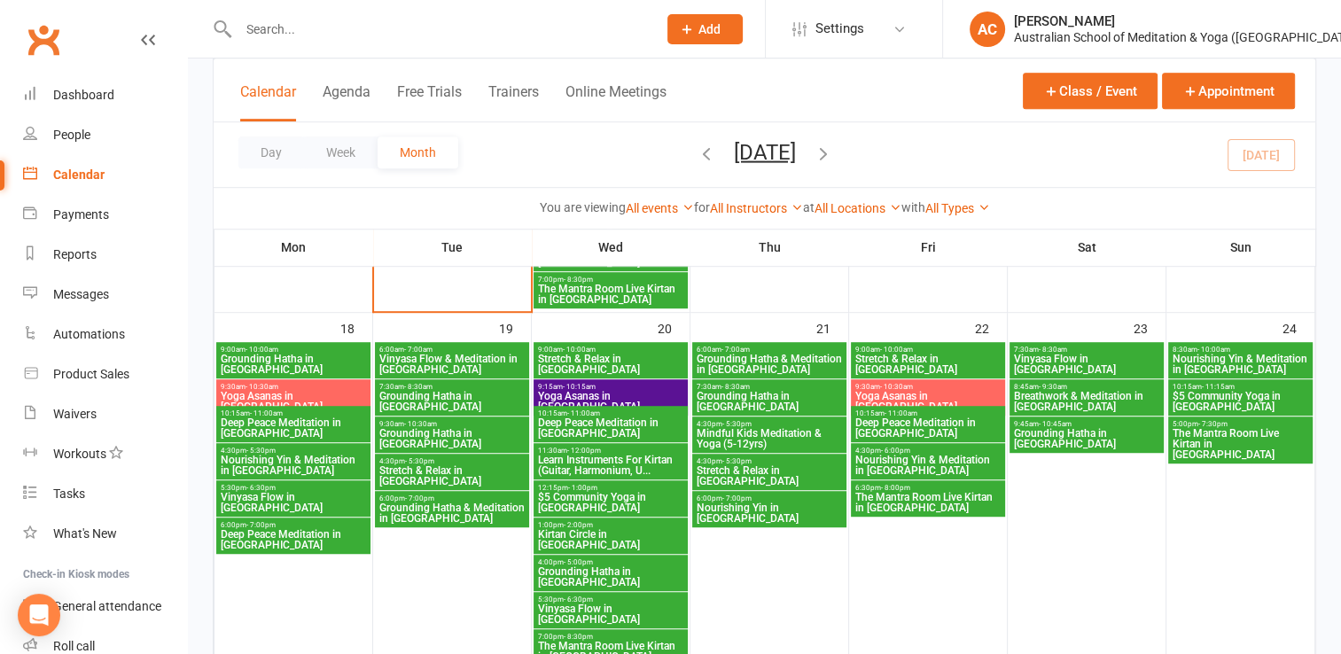
click at [436, 467] on span "Stretch & Relax in [GEOGRAPHIC_DATA]" at bounding box center [451, 475] width 147 height 21
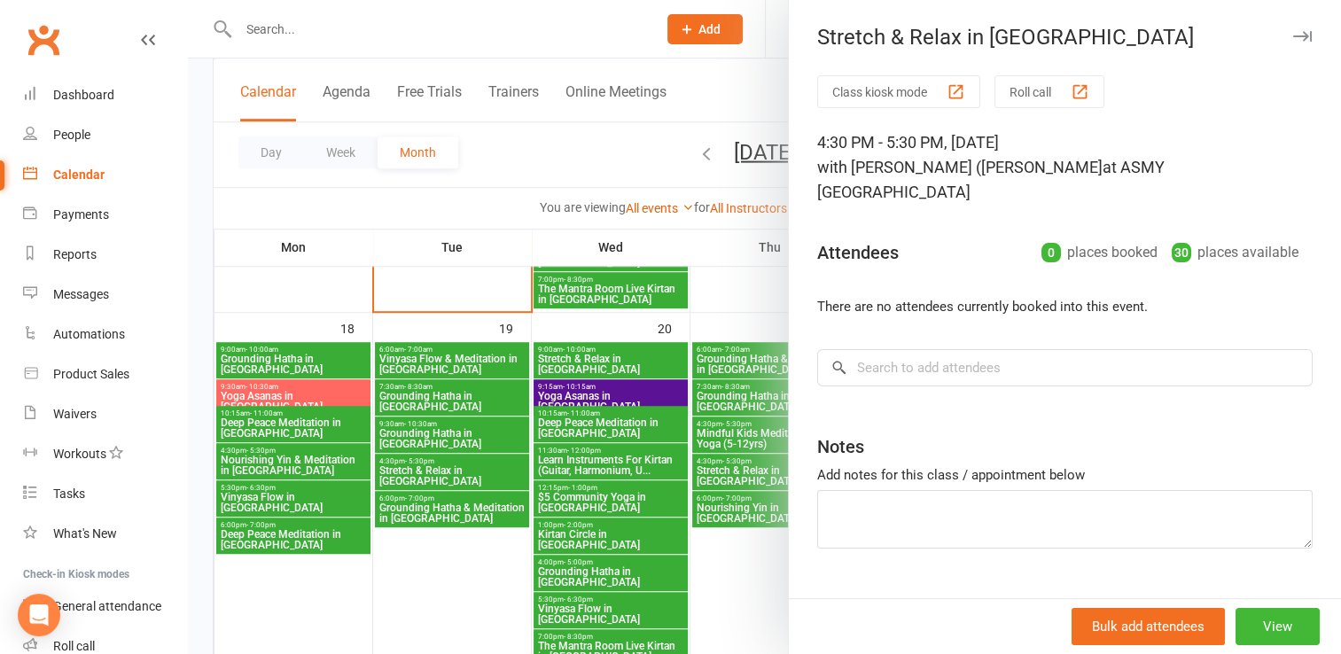
click at [1293, 35] on icon "button" at bounding box center [1302, 36] width 19 height 11
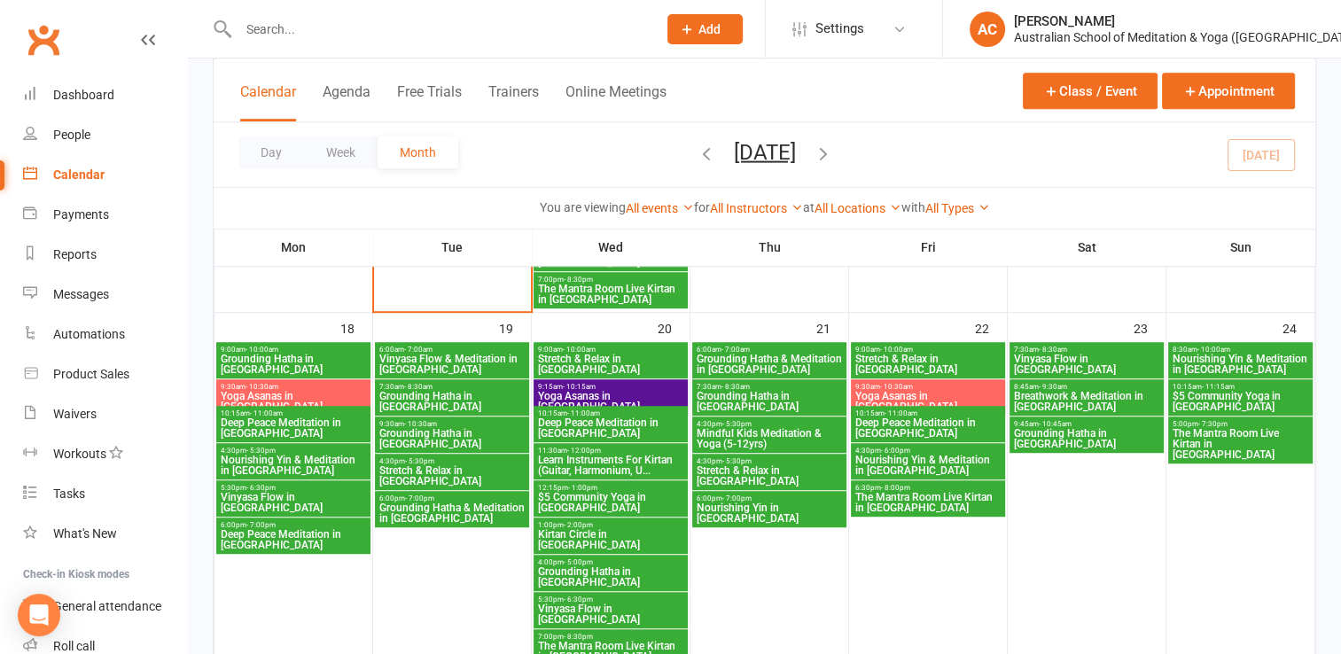
click at [470, 498] on span "6:00pm - 7:00pm" at bounding box center [451, 499] width 147 height 8
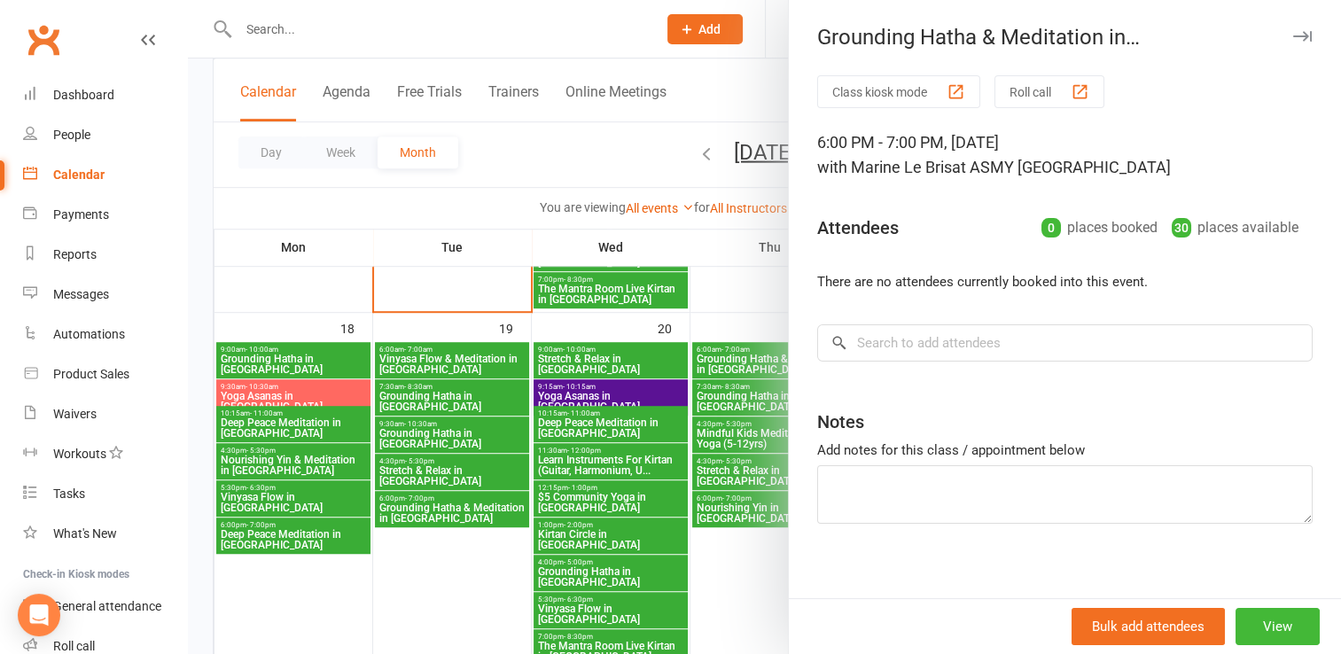
click at [1293, 35] on icon "button" at bounding box center [1302, 36] width 19 height 11
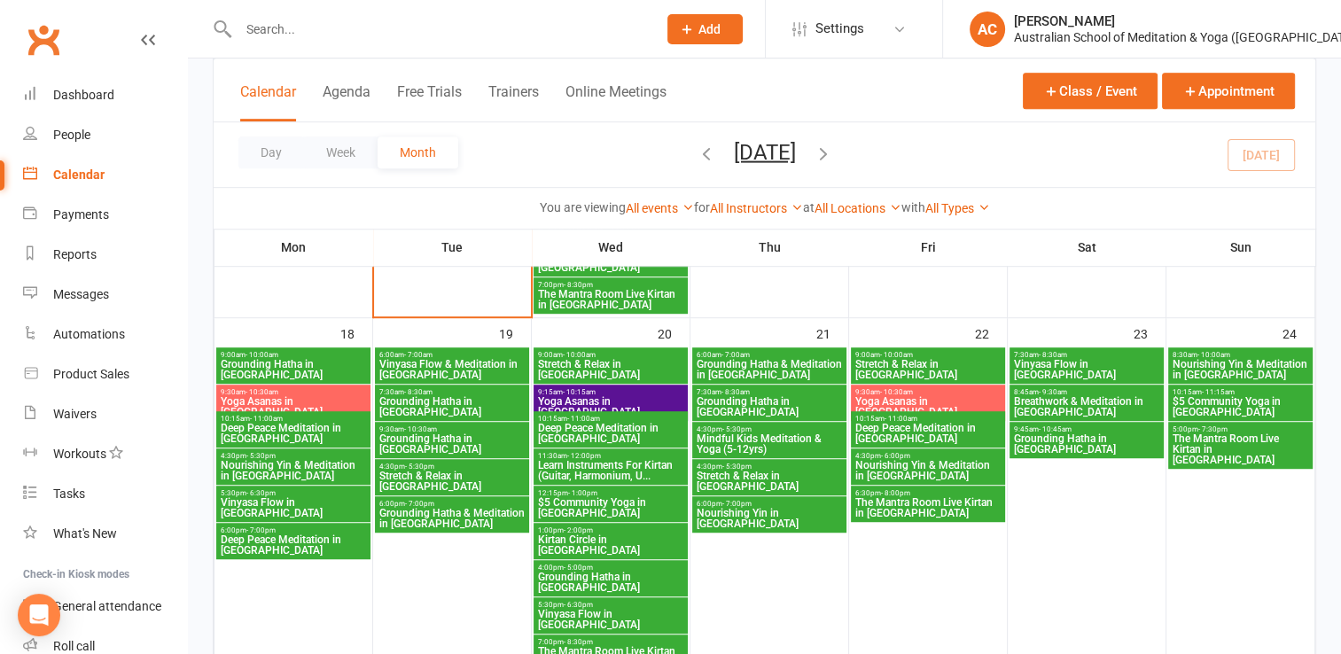
scroll to position [1060, 0]
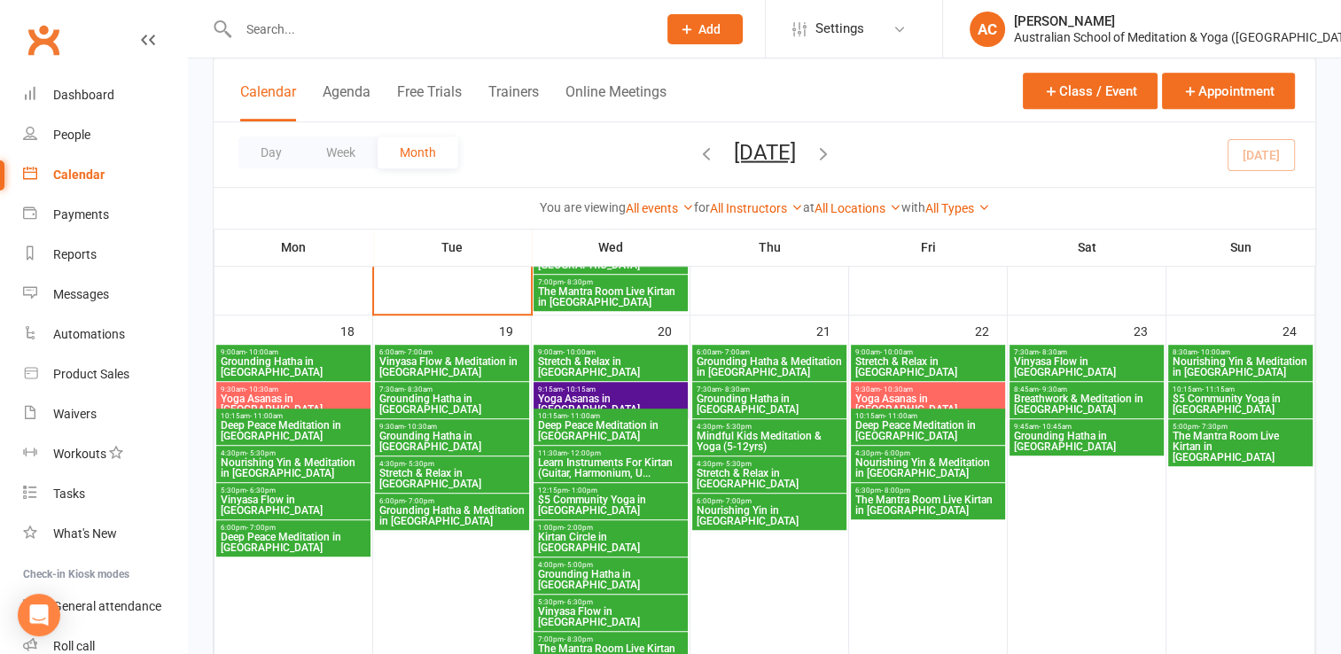
click at [254, 495] on span "Vinyasa Flow in [GEOGRAPHIC_DATA]" at bounding box center [293, 505] width 147 height 21
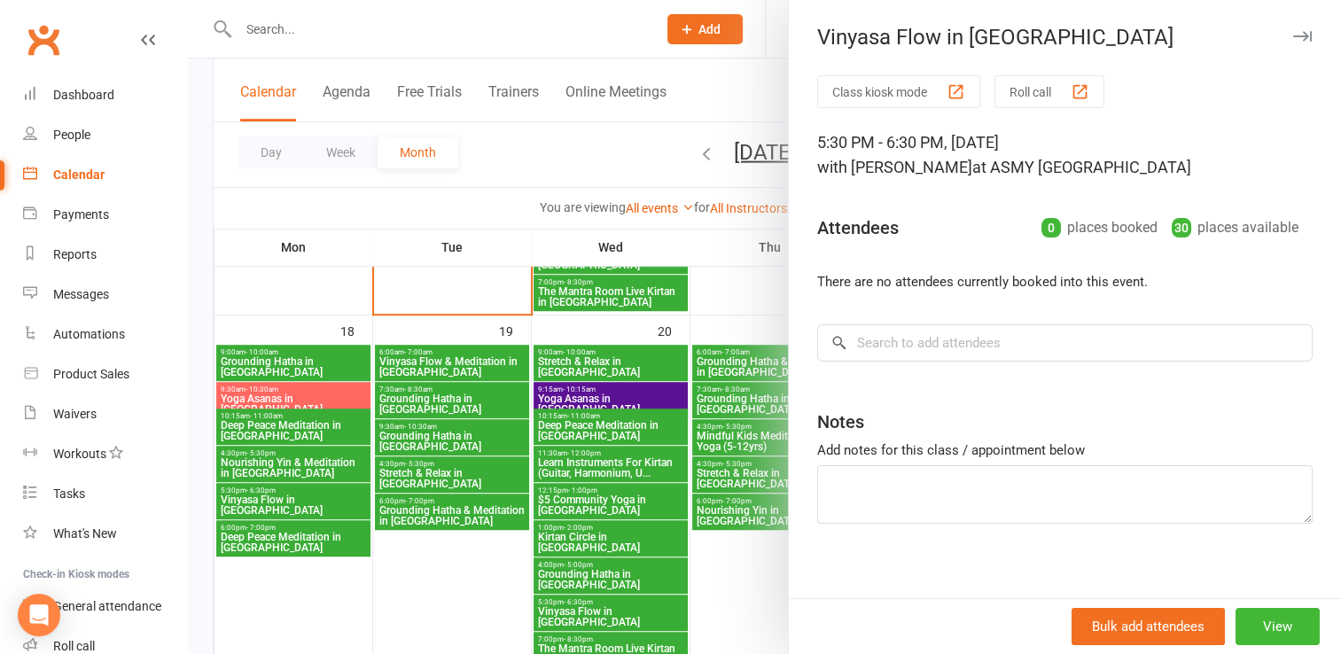
click at [1293, 40] on icon "button" at bounding box center [1302, 36] width 19 height 11
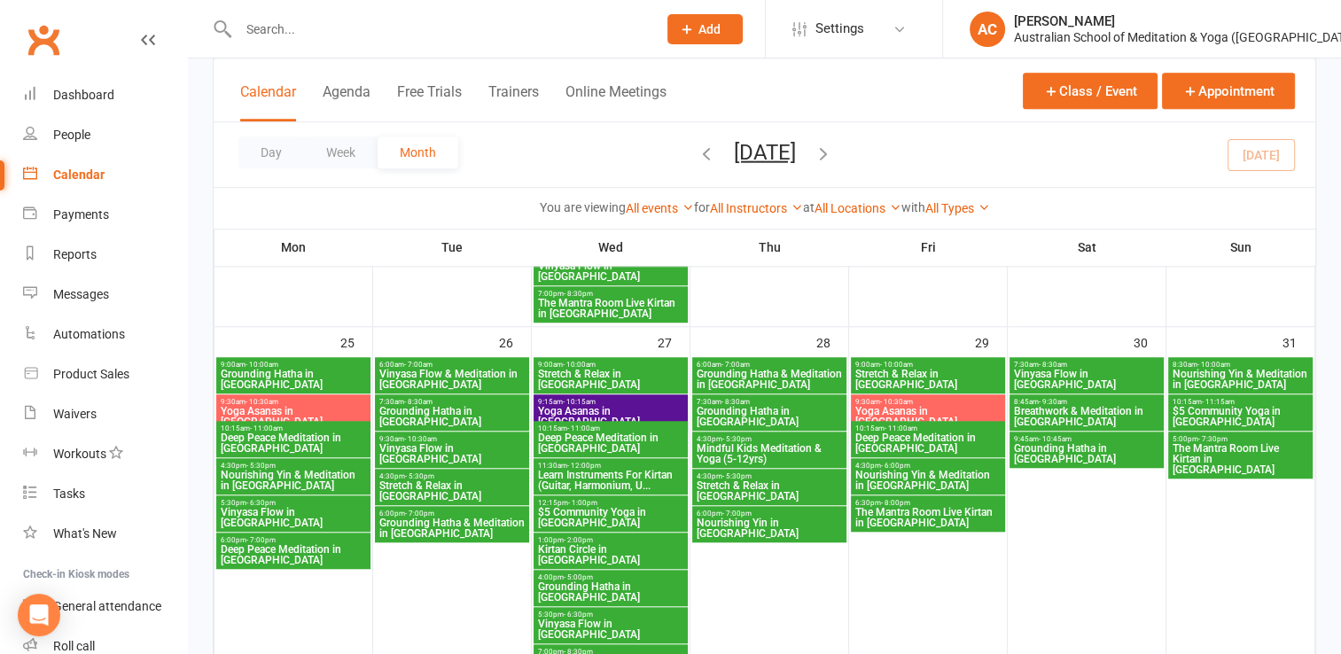
scroll to position [1408, 0]
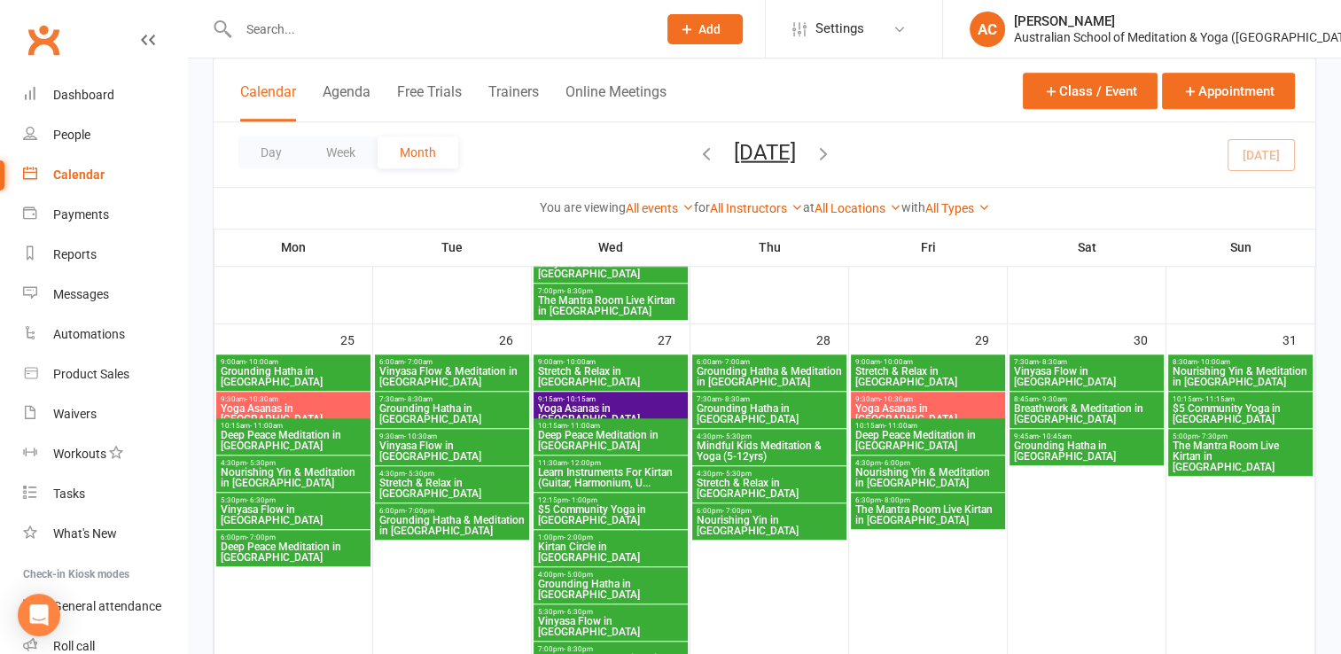
click at [285, 371] on span "Grounding Hatha in [GEOGRAPHIC_DATA]" at bounding box center [293, 376] width 147 height 21
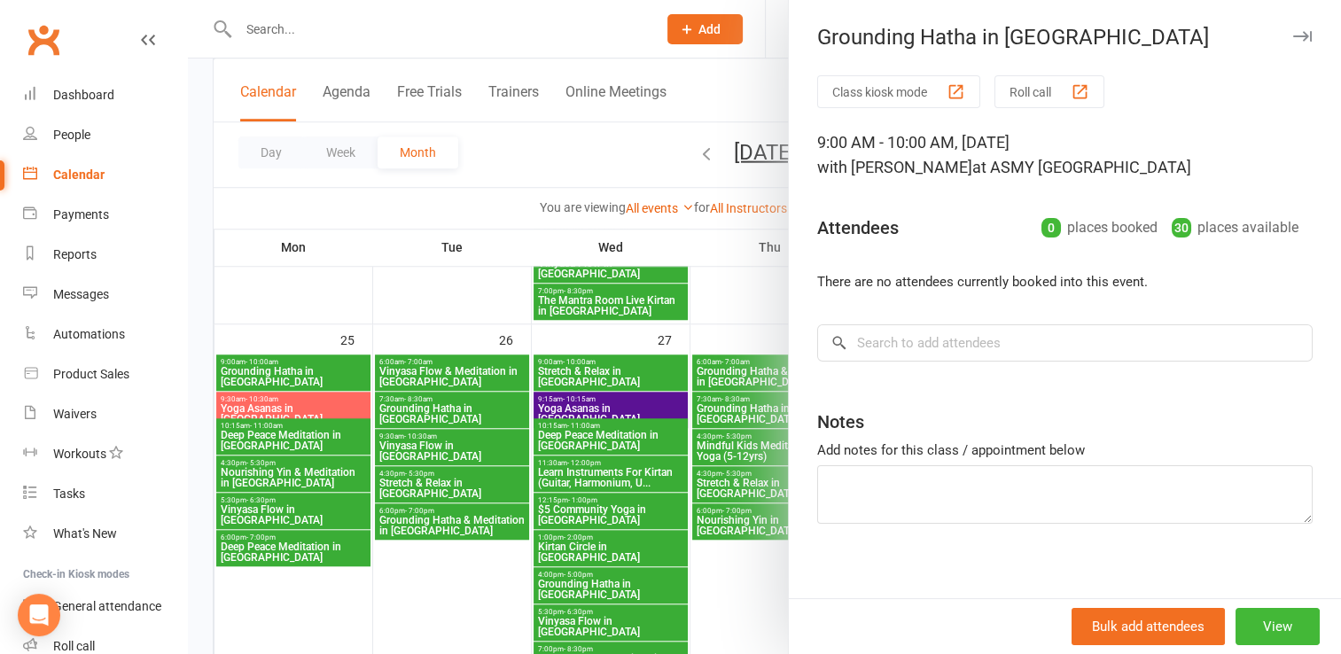
click at [1293, 36] on icon "button" at bounding box center [1302, 36] width 19 height 11
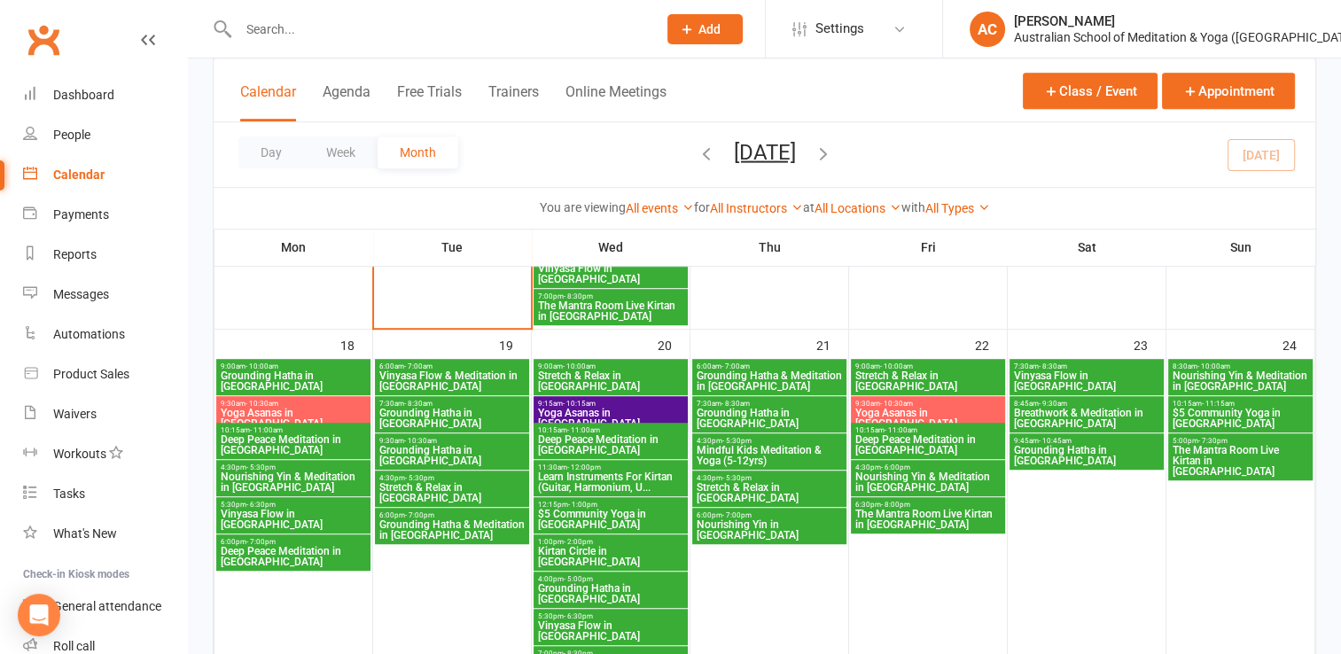
scroll to position [1043, 0]
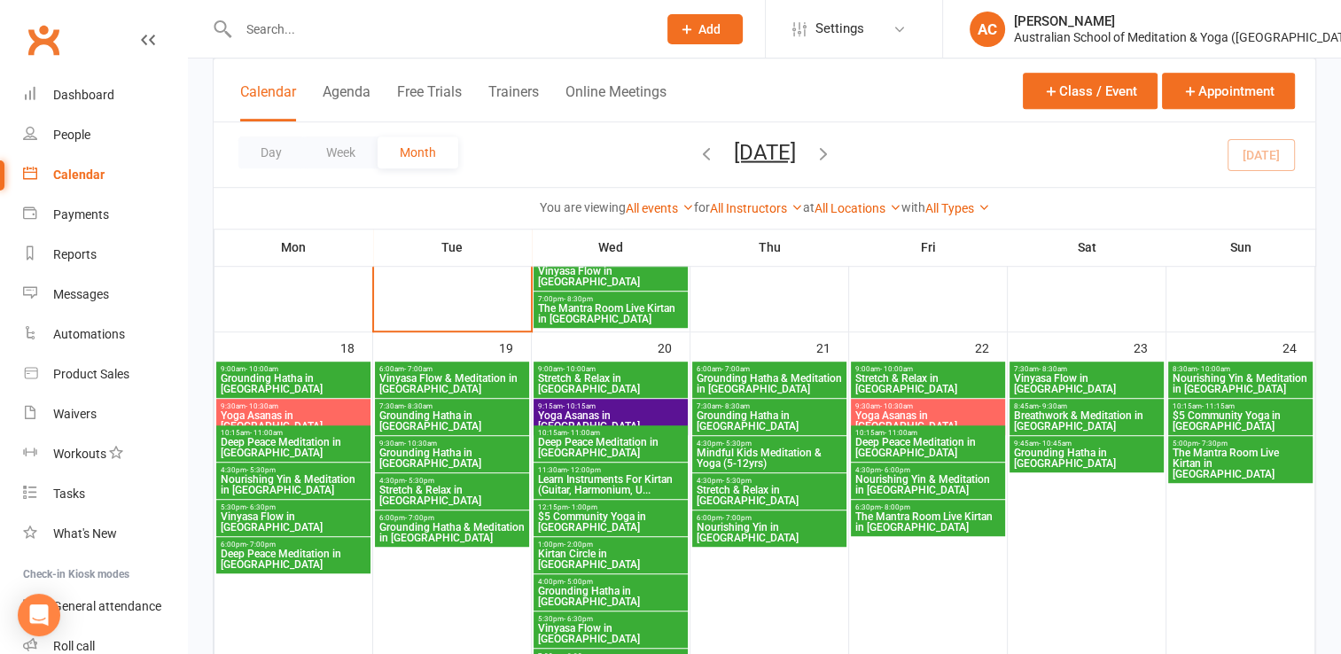
click at [1088, 385] on span "Vinyasa Flow in [GEOGRAPHIC_DATA]" at bounding box center [1086, 383] width 147 height 21
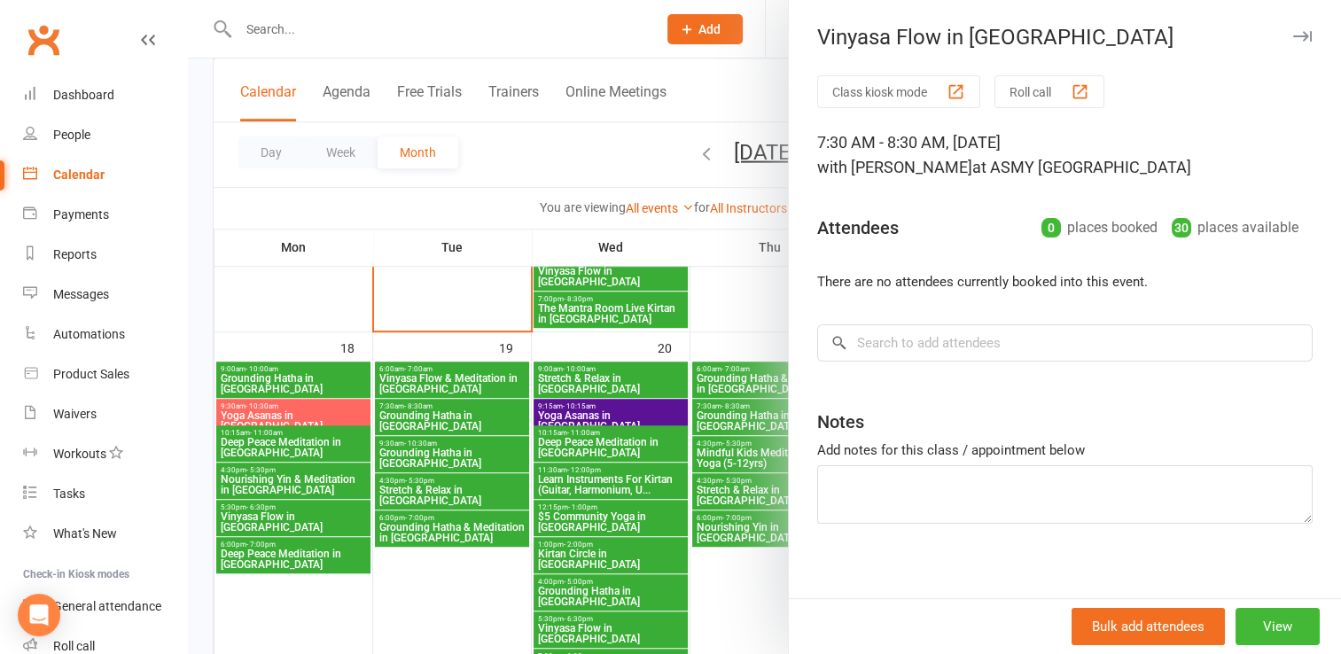
click at [1293, 39] on icon "button" at bounding box center [1302, 36] width 19 height 11
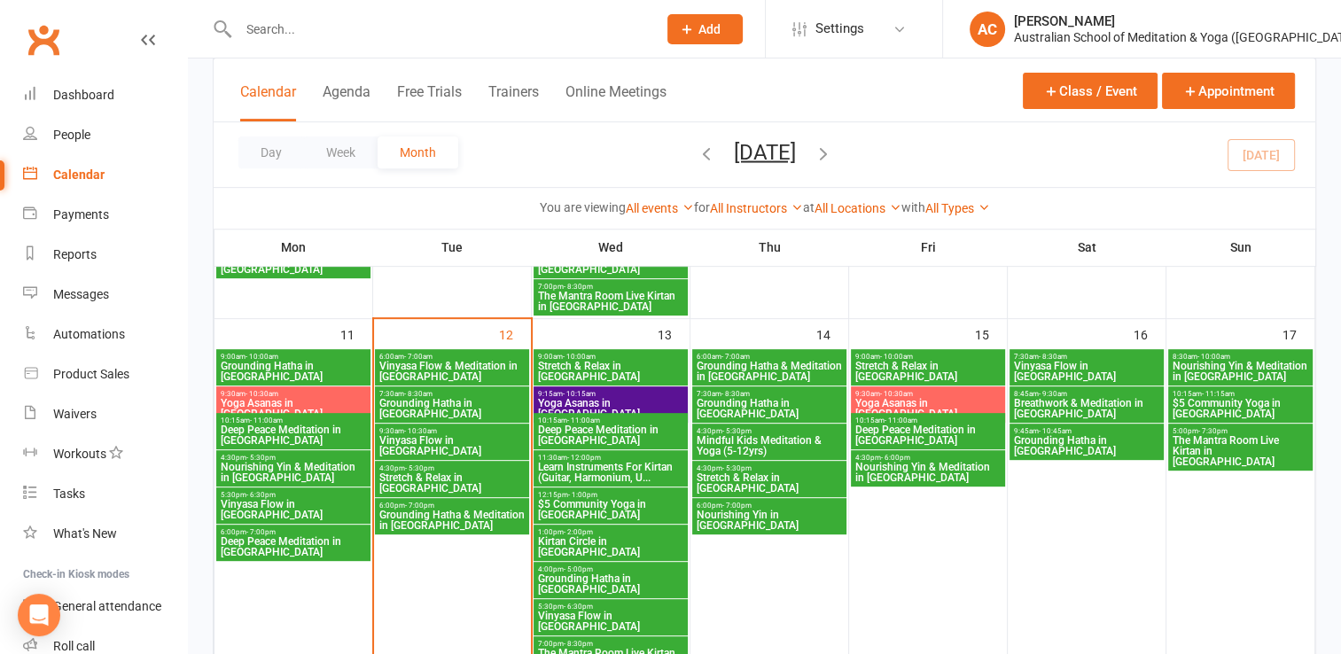
scroll to position [695, 0]
